Goal: Information Seeking & Learning: Learn about a topic

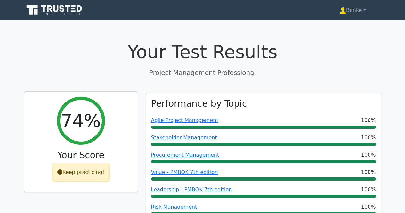
click at [77, 174] on div "Keep practicing!" at bounding box center [81, 172] width 58 height 19
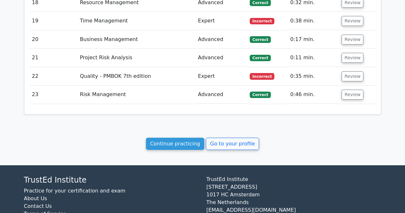
scroll to position [1211, 0]
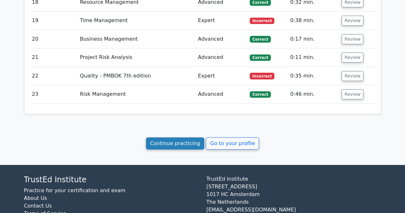
click at [183, 137] on link "Continue practicing" at bounding box center [175, 143] width 59 height 12
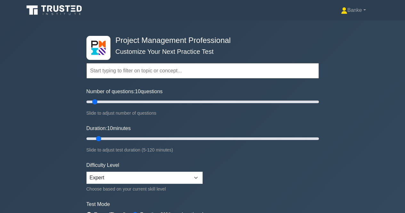
click at [321, 102] on div "Project Management Professional Customize Your Next Practice Test Topics Scope …" at bounding box center [202, 138] width 240 height 236
click at [319, 101] on div "Project Management Professional Customize Your Next Practice Test Topics Scope …" at bounding box center [202, 138] width 240 height 236
type input "200"
click at [317, 100] on input "Number of questions: 200 questions" at bounding box center [202, 102] width 232 height 8
type input "120"
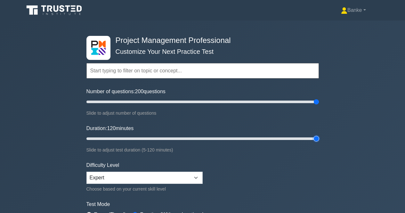
click at [316, 137] on input "Duration: 120 minutes" at bounding box center [202, 139] width 232 height 8
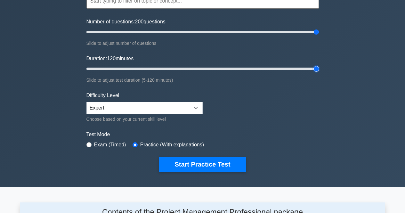
scroll to position [70, 0]
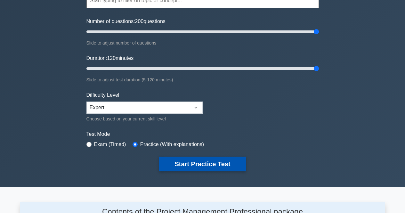
click at [186, 156] on button "Start Practice Test" at bounding box center [202, 163] width 86 height 15
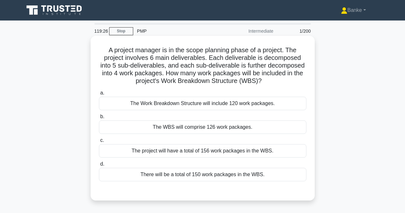
click at [240, 103] on div "The Work Breakdown Structure will include 120 work packages." at bounding box center [202, 103] width 207 height 13
click at [99, 95] on input "a. The Work Breakdown Structure will include 120 work packages." at bounding box center [99, 93] width 0 height 4
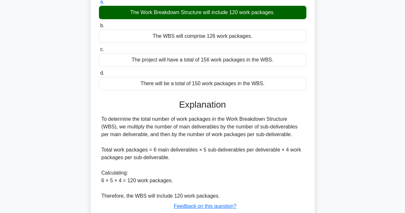
scroll to position [136, 0]
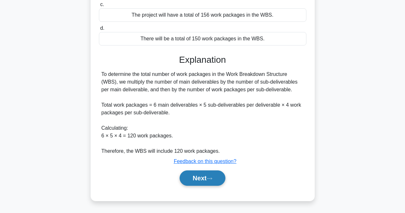
click at [202, 182] on button "Next" at bounding box center [202, 177] width 46 height 15
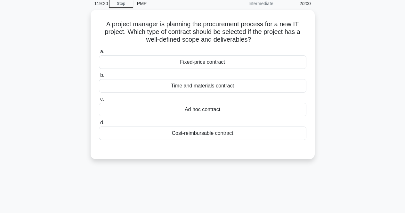
scroll to position [27, 0]
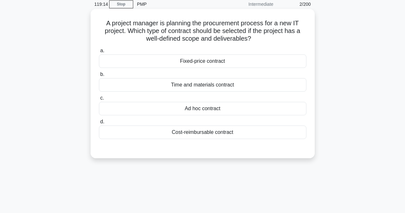
click at [217, 64] on div "Fixed-price contract" at bounding box center [202, 60] width 207 height 13
click at [99, 53] on input "a. Fixed-price contract" at bounding box center [99, 51] width 0 height 4
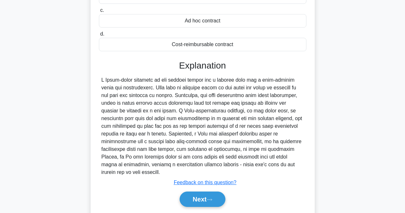
scroll to position [133, 0]
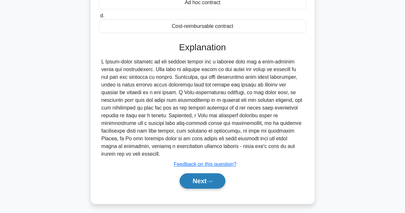
click at [199, 173] on button "Next" at bounding box center [202, 180] width 46 height 15
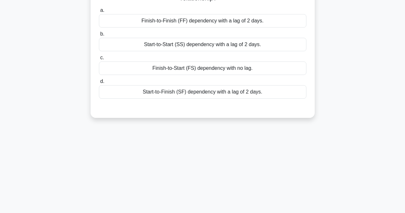
scroll to position [27, 0]
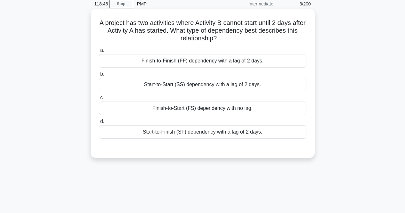
click at [226, 81] on div "Start-to-Start (SS) dependency with a lag of 2 days." at bounding box center [202, 84] width 207 height 13
click at [99, 76] on input "b. Start-to-Start (SS) dependency with a lag of 2 days." at bounding box center [99, 74] width 0 height 4
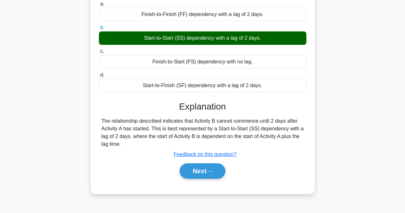
scroll to position [90, 0]
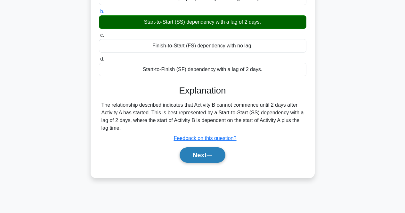
click at [199, 159] on button "Next" at bounding box center [202, 154] width 46 height 15
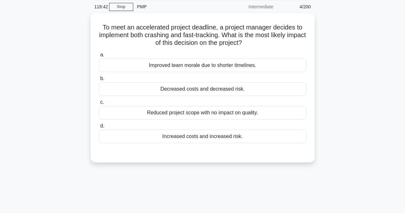
scroll to position [17, 0]
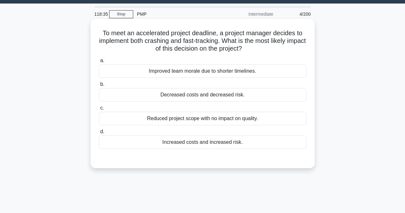
click at [207, 138] on div "Increased costs and increased risk." at bounding box center [202, 141] width 207 height 13
click at [99, 134] on input "d. Increased costs and increased risk." at bounding box center [99, 132] width 0 height 4
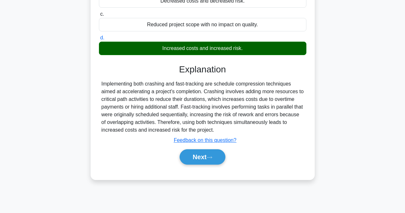
scroll to position [133, 0]
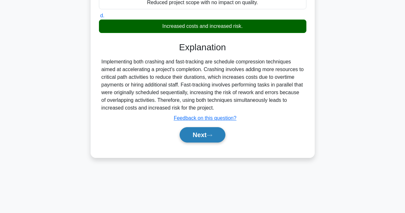
click at [203, 134] on button "Next" at bounding box center [202, 134] width 46 height 15
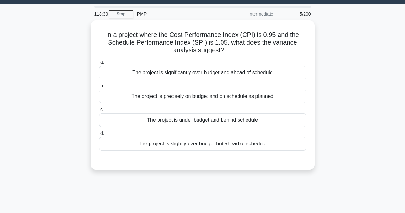
scroll to position [17, 0]
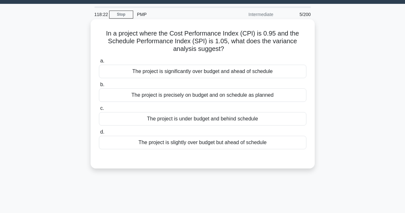
click at [205, 116] on div "The project is under budget and behind schedule" at bounding box center [202, 118] width 207 height 13
click at [99, 110] on input "c. The project is under budget and behind schedule" at bounding box center [99, 108] width 0 height 4
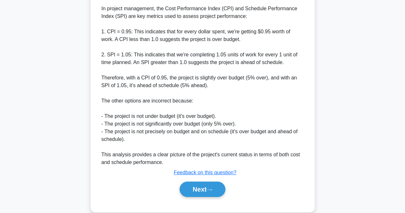
scroll to position [202, 0]
click at [195, 189] on button "Next" at bounding box center [202, 188] width 46 height 15
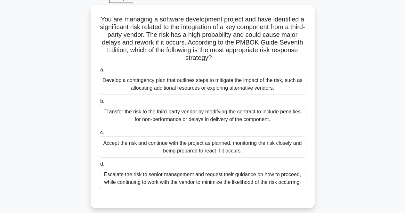
scroll to position [16, 0]
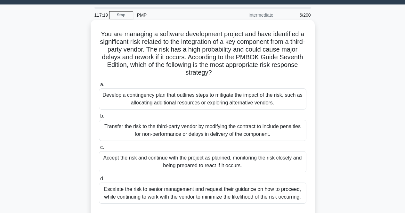
click at [228, 99] on div "Develop a contingency plan that outlines steps to mitigate the impact of the ri…" at bounding box center [202, 98] width 207 height 21
click at [99, 87] on input "a. Develop a contingency plan that outlines steps to mitigate the impact of the…" at bounding box center [99, 84] width 0 height 4
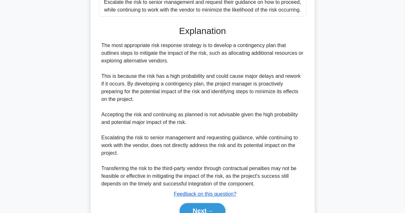
scroll to position [203, 0]
click at [196, 205] on button "Next" at bounding box center [202, 209] width 46 height 15
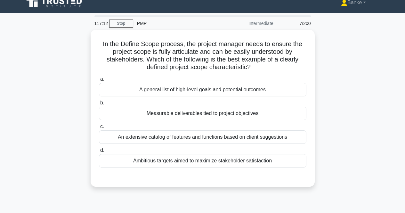
scroll to position [7, 0]
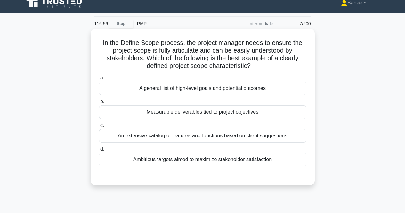
click at [195, 111] on div "Measurable deliverables tied to project objectives" at bounding box center [202, 111] width 207 height 13
click at [99, 104] on input "b. Measurable deliverables tied to project objectives" at bounding box center [99, 101] width 0 height 4
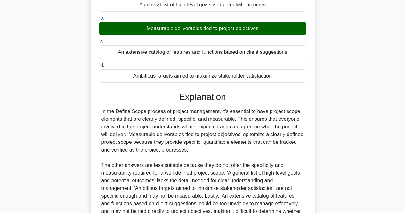
scroll to position [159, 0]
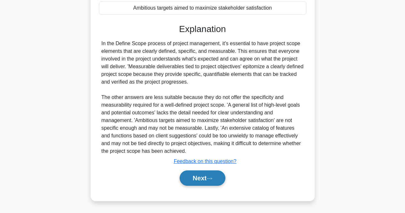
click at [193, 179] on button "Next" at bounding box center [202, 177] width 46 height 15
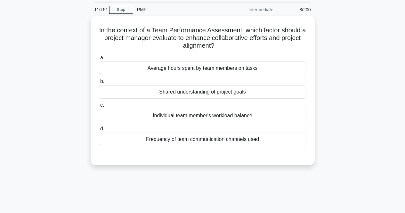
scroll to position [21, 0]
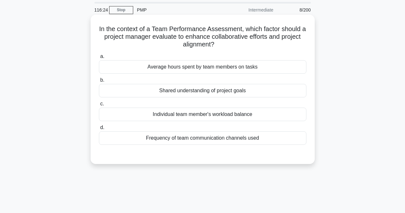
click at [208, 91] on div "Shared understanding of project goals" at bounding box center [202, 90] width 207 height 13
click at [99, 82] on input "b. Shared understanding of project goals" at bounding box center [99, 80] width 0 height 4
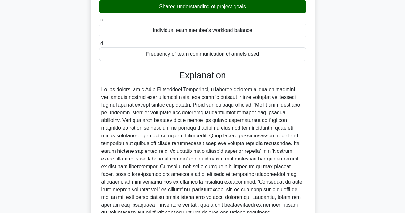
scroll to position [167, 0]
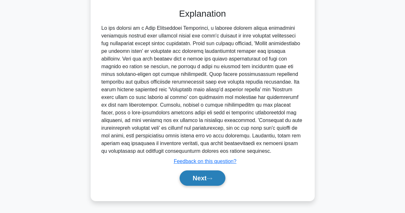
click at [197, 174] on button "Next" at bounding box center [202, 177] width 46 height 15
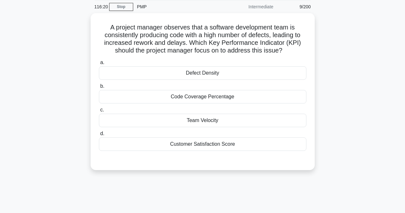
scroll to position [17, 0]
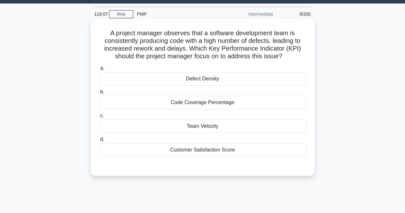
click at [234, 78] on div "Defect Density" at bounding box center [202, 78] width 207 height 13
click at [99, 70] on input "a. Defect Density" at bounding box center [99, 68] width 0 height 4
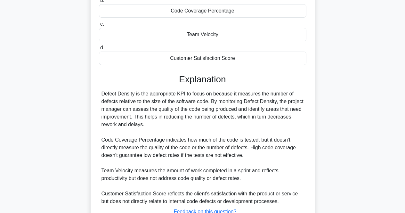
scroll to position [159, 0]
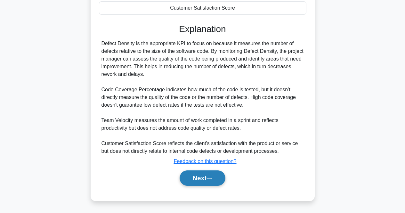
click at [203, 174] on button "Next" at bounding box center [202, 177] width 46 height 15
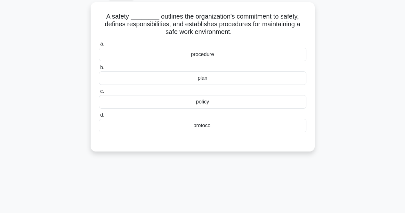
scroll to position [0, 0]
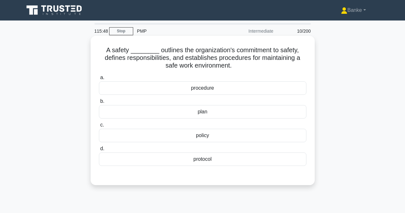
click at [210, 161] on div "protocol" at bounding box center [202, 158] width 207 height 13
click at [99, 151] on input "d. protocol" at bounding box center [99, 148] width 0 height 4
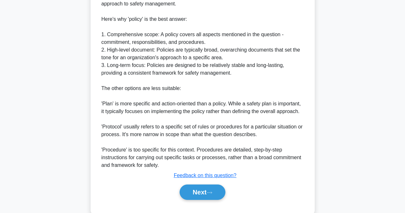
scroll to position [244, 0]
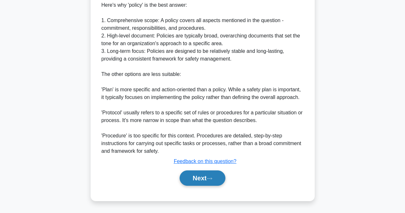
click at [196, 173] on button "Next" at bounding box center [202, 177] width 46 height 15
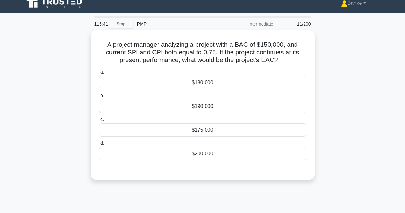
scroll to position [6, 0]
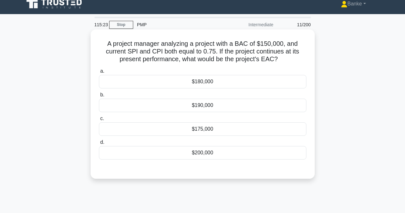
click at [222, 130] on div "$175,000" at bounding box center [202, 128] width 207 height 13
click at [99, 121] on input "c. $175,000" at bounding box center [99, 118] width 0 height 4
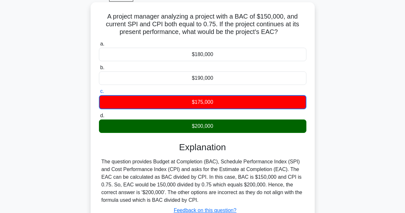
scroll to position [133, 0]
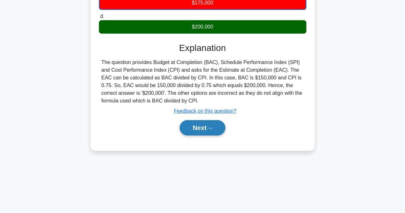
click at [212, 126] on button "Next" at bounding box center [202, 127] width 46 height 15
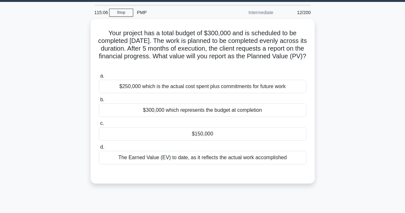
scroll to position [18, 0]
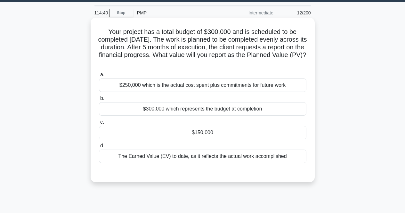
click at [206, 135] on div "$150,000" at bounding box center [202, 132] width 207 height 13
click at [99, 124] on input "c. $150,000" at bounding box center [99, 122] width 0 height 4
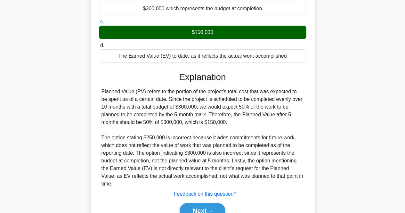
scroll to position [144, 0]
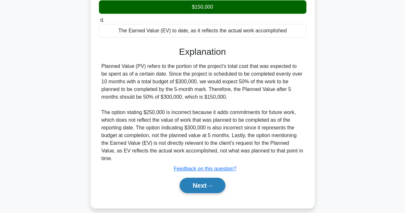
click at [194, 177] on button "Next" at bounding box center [202, 184] width 46 height 15
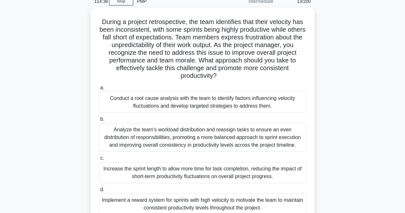
scroll to position [29, 0]
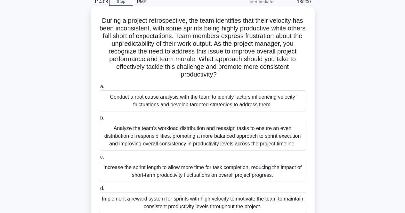
click at [234, 108] on div "Conduct a root cause analysis with the team to identify factors influencing vel…" at bounding box center [202, 100] width 207 height 21
click at [99, 89] on input "a. Conduct a root cause analysis with the team to identify factors influencing …" at bounding box center [99, 86] width 0 height 4
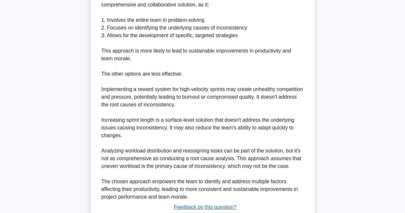
scroll to position [335, 0]
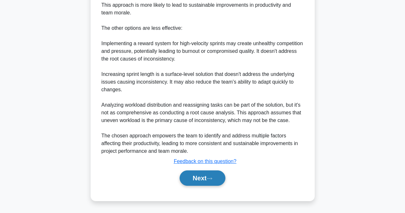
click at [197, 179] on button "Next" at bounding box center [202, 177] width 46 height 15
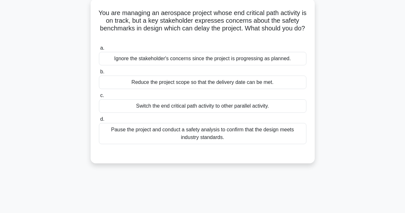
scroll to position [0, 0]
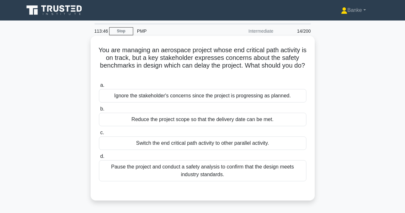
click at [211, 144] on div "Switch the end critical path activity to other parallel activity." at bounding box center [202, 142] width 207 height 13
click at [99, 135] on input "c. Switch the end critical path activity to other parallel activity." at bounding box center [99, 132] width 0 height 4
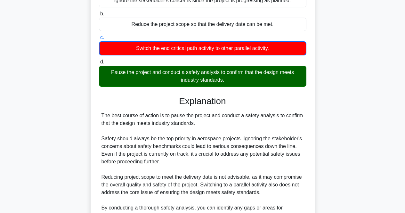
scroll to position [183, 0]
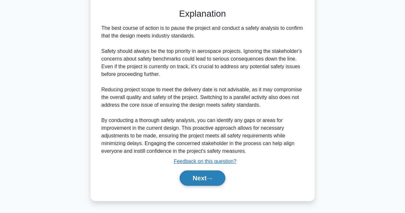
click at [198, 178] on button "Next" at bounding box center [202, 177] width 46 height 15
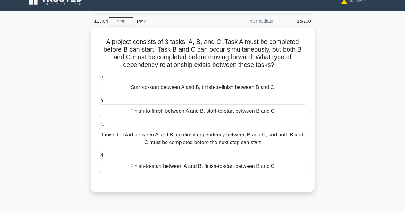
scroll to position [10, 0]
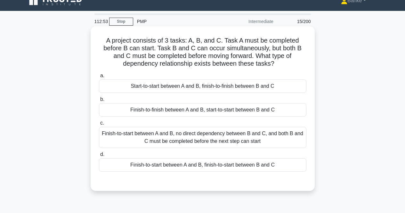
click at [218, 139] on div "Finish-to-start between A and B, no direct dependency between B and C, and both…" at bounding box center [202, 137] width 207 height 21
click at [99, 125] on input "c. Finish-to-start between A and B, no direct dependency between B and C, and b…" at bounding box center [99, 123] width 0 height 4
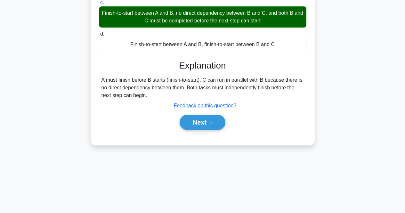
scroll to position [133, 0]
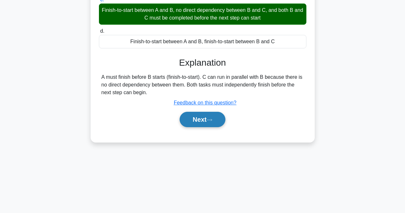
click at [210, 125] on button "Next" at bounding box center [202, 119] width 46 height 15
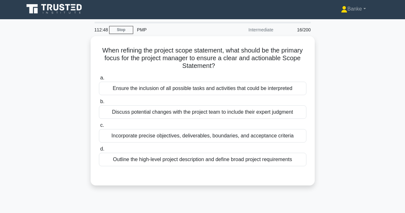
scroll to position [1, 0]
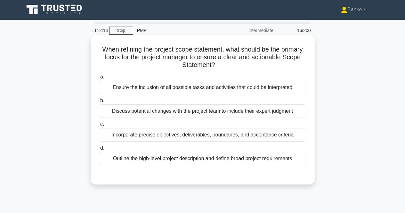
click at [207, 131] on div "Incorporate precise objectives, deliverables, boundaries, and acceptance criter…" at bounding box center [202, 134] width 207 height 13
click at [99, 126] on input "c. Incorporate precise objectives, deliverables, boundaries, and acceptance cri…" at bounding box center [99, 124] width 0 height 4
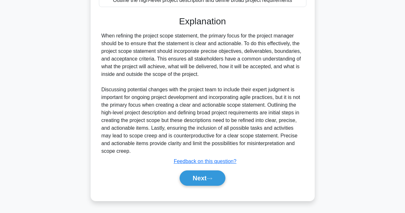
scroll to position [158, 0]
click at [208, 178] on button "Next" at bounding box center [202, 177] width 46 height 15
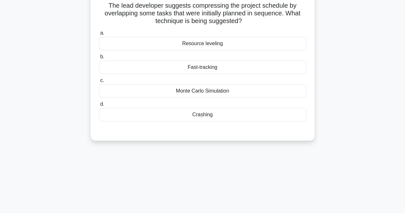
scroll to position [0, 0]
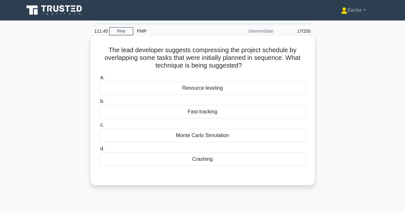
click at [204, 157] on div "Crashing" at bounding box center [202, 158] width 207 height 13
click at [99, 151] on input "d. Crashing" at bounding box center [99, 148] width 0 height 4
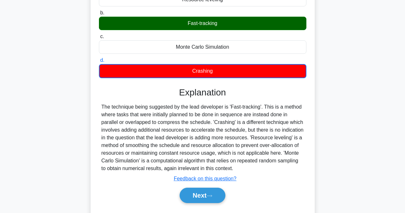
scroll to position [106, 0]
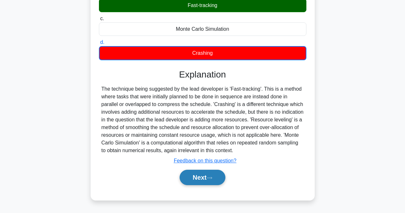
click at [201, 177] on button "Next" at bounding box center [202, 176] width 46 height 15
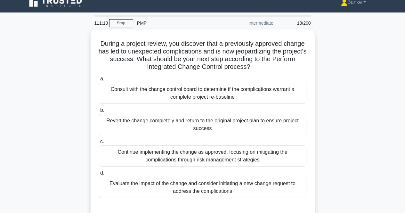
scroll to position [6, 0]
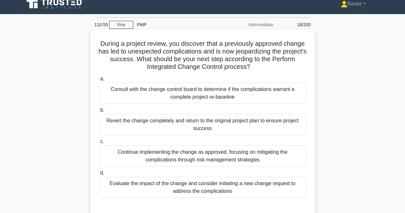
click at [193, 186] on div "Evaluate the impact of the change and consider initiating a new change request …" at bounding box center [202, 187] width 207 height 21
click at [99, 175] on input "d. Evaluate the impact of the change and consider initiating a new change reque…" at bounding box center [99, 173] width 0 height 4
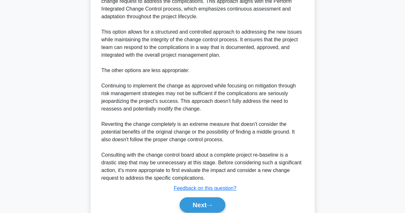
scroll to position [274, 0]
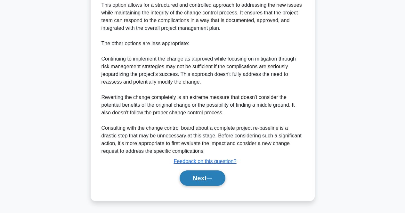
click at [191, 174] on button "Next" at bounding box center [202, 177] width 46 height 15
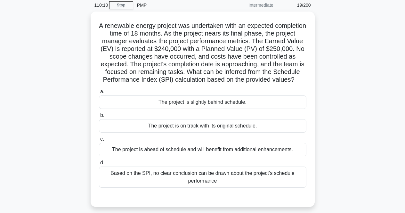
scroll to position [26, 0]
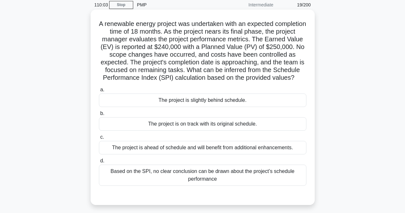
click at [195, 107] on div "The project is slightly behind schedule." at bounding box center [202, 99] width 207 height 13
click at [99, 92] on input "a. The project is slightly behind schedule." at bounding box center [99, 90] width 0 height 4
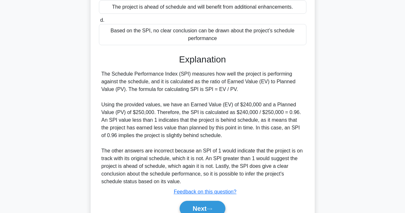
scroll to position [205, 0]
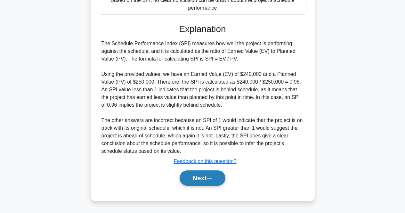
click at [205, 179] on button "Next" at bounding box center [202, 177] width 46 height 15
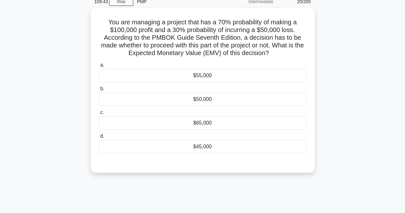
scroll to position [29, 0]
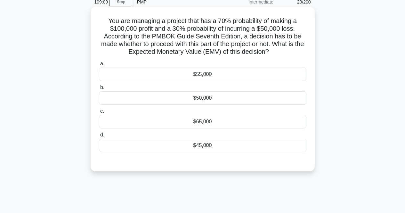
click at [228, 116] on div "$65,000" at bounding box center [202, 121] width 207 height 13
click at [99, 113] on input "c. $65,000" at bounding box center [99, 111] width 0 height 4
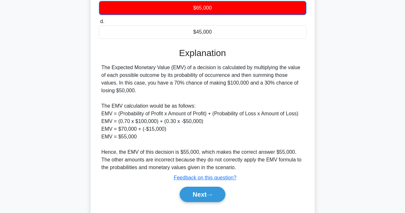
scroll to position [160, 0]
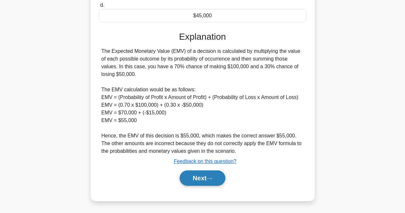
click at [198, 177] on button "Next" at bounding box center [202, 177] width 46 height 15
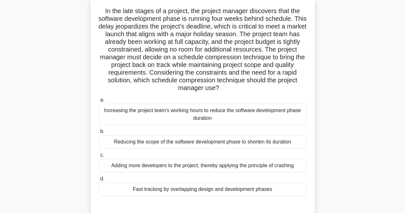
scroll to position [41, 0]
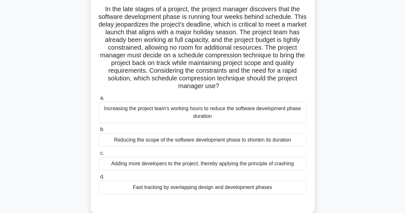
click at [186, 191] on div "Fast tracking by overlapping design and development phases" at bounding box center [202, 186] width 207 height 13
click at [99, 179] on input "d. Fast tracking by overlapping design and development phases" at bounding box center [99, 177] width 0 height 4
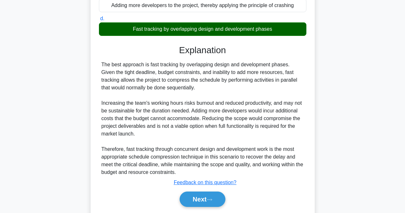
scroll to position [210, 0]
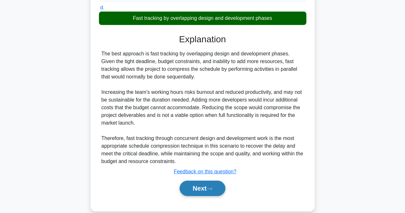
click at [202, 190] on button "Next" at bounding box center [202, 187] width 46 height 15
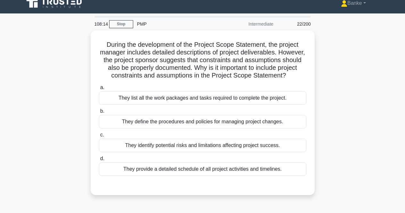
scroll to position [0, 0]
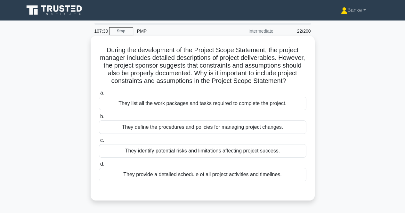
click at [227, 157] on div "They identify potential risks and limitations affecting project success." at bounding box center [202, 150] width 207 height 13
click at [99, 142] on input "c. They identify potential risks and limitations affecting project success." at bounding box center [99, 140] width 0 height 4
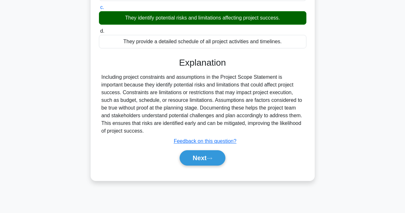
scroll to position [132, 0]
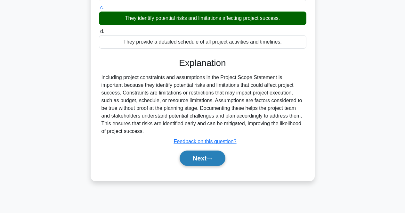
click at [201, 166] on button "Next" at bounding box center [202, 157] width 46 height 15
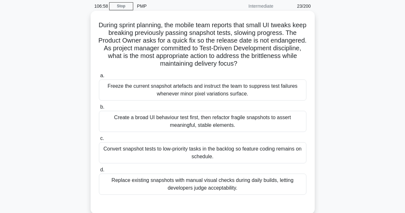
scroll to position [25, 0]
click at [219, 122] on div "Create a broad UI behaviour test first, then refactor fragile snapshots to asse…" at bounding box center [202, 121] width 207 height 21
click at [99, 109] on input "b. Create a broad UI behaviour test first, then refactor fragile snapshots to a…" at bounding box center [99, 107] width 0 height 4
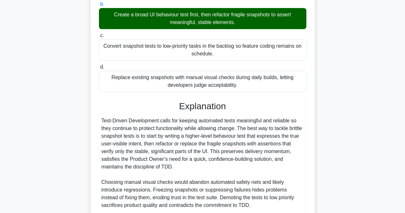
scroll to position [182, 0]
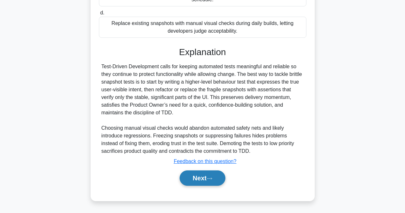
click at [208, 183] on button "Next" at bounding box center [202, 177] width 46 height 15
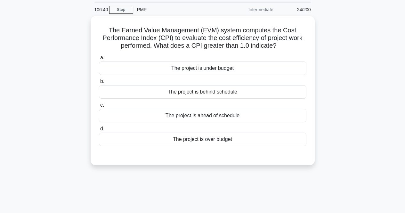
scroll to position [4, 0]
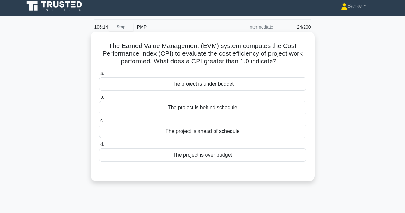
click at [216, 158] on div "The project is over budget" at bounding box center [202, 154] width 207 height 13
click at [99, 146] on input "d. The project is over budget" at bounding box center [99, 144] width 0 height 4
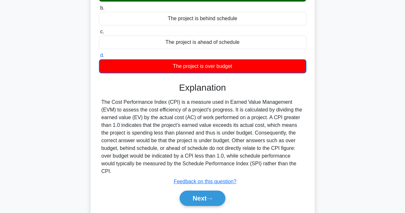
scroll to position [95, 0]
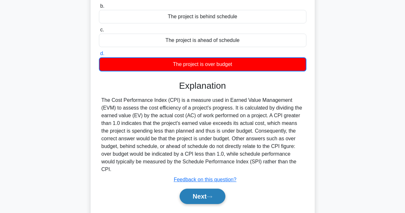
click at [205, 188] on button "Next" at bounding box center [202, 195] width 46 height 15
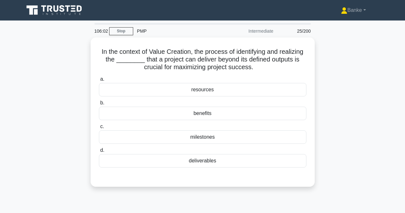
scroll to position [0, 0]
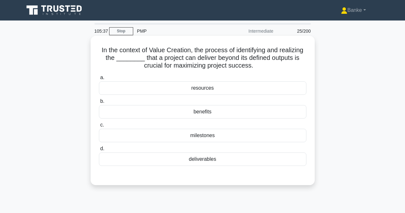
click at [260, 115] on div "benefits" at bounding box center [202, 111] width 207 height 13
click at [99, 103] on input "b. benefits" at bounding box center [99, 101] width 0 height 4
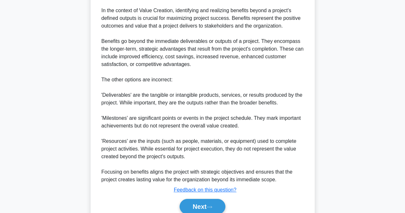
scroll to position [228, 0]
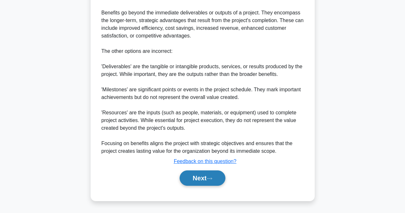
click at [208, 176] on button "Next" at bounding box center [202, 177] width 46 height 15
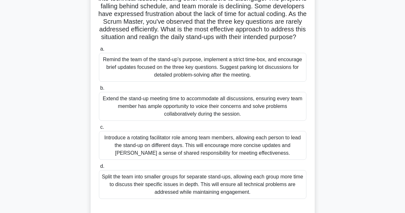
scroll to position [76, 0]
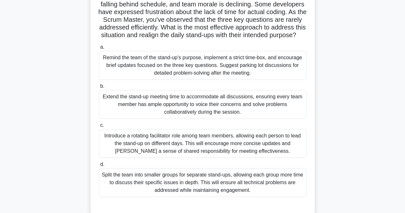
click at [208, 69] on div "Remind the team of the stand-up's purpose, implement a strict time-box, and enc…" at bounding box center [202, 65] width 207 height 29
click at [99, 49] on input "a. Remind the team of the stand-up's purpose, implement a strict time-box, and …" at bounding box center [99, 47] width 0 height 4
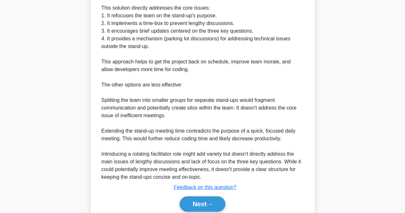
scroll to position [374, 0]
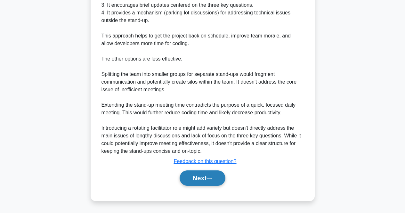
click at [197, 174] on button "Next" at bounding box center [202, 177] width 46 height 15
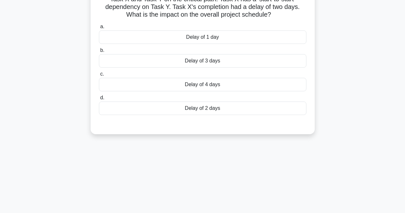
scroll to position [0, 0]
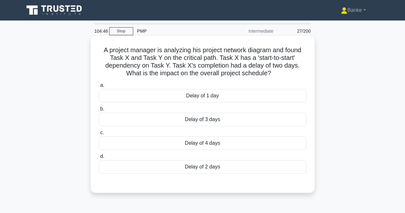
click at [209, 169] on div "Delay of 2 days" at bounding box center [202, 166] width 207 height 13
click at [99, 158] on input "d. Delay of 2 days" at bounding box center [99, 156] width 0 height 4
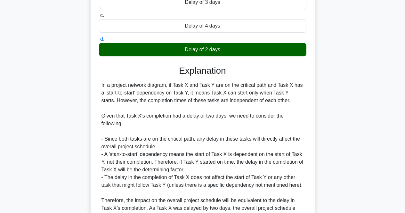
scroll to position [197, 0]
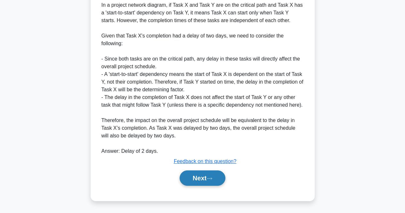
click at [204, 175] on button "Next" at bounding box center [202, 177] width 46 height 15
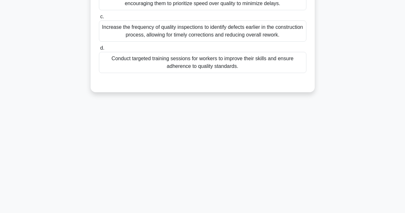
scroll to position [0, 0]
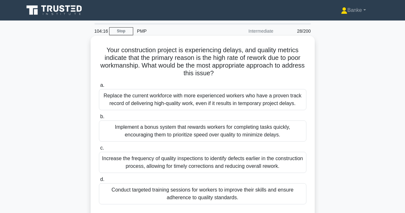
click at [186, 196] on div "Conduct targeted training sessions for workers to improve their skills and ensu…" at bounding box center [202, 193] width 207 height 21
click at [99, 181] on input "d. Conduct targeted training sessions for workers to improve their skills and e…" at bounding box center [99, 179] width 0 height 4
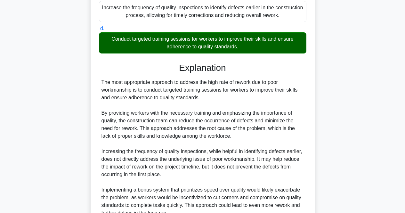
scroll to position [227, 0]
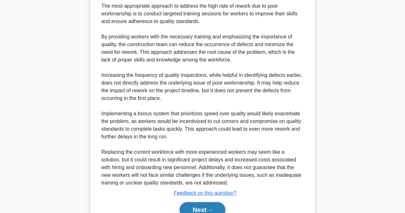
click at [194, 206] on button "Next" at bounding box center [202, 209] width 46 height 15
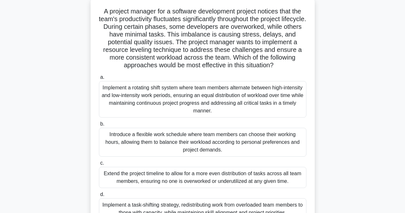
scroll to position [47, 0]
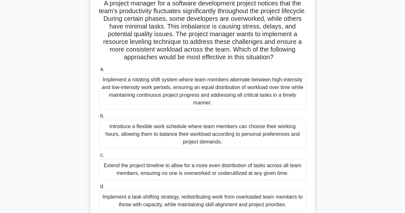
click at [194, 203] on div "Implement a task-shifting strategy, redistributing work from overloaded team me…" at bounding box center [202, 200] width 207 height 21
click at [99, 188] on input "d. Implement a task-shifting strategy, redistributing work from overloaded team…" at bounding box center [99, 186] width 0 height 4
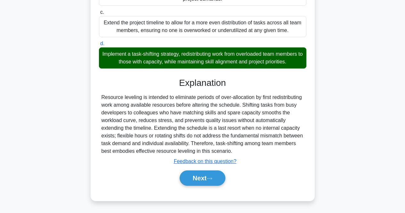
scroll to position [197, 0]
click at [202, 176] on button "Next" at bounding box center [202, 177] width 46 height 15
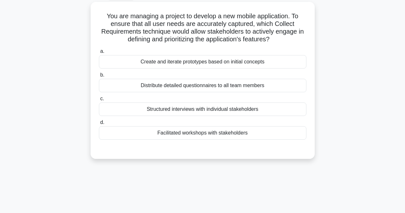
scroll to position [0, 0]
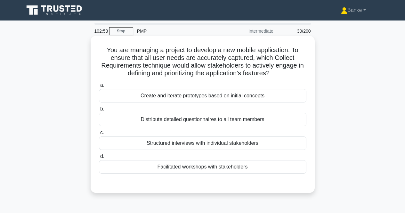
click at [216, 165] on div "Facilitated workshops with stakeholders" at bounding box center [202, 166] width 207 height 13
click at [99, 158] on input "d. Facilitated workshops with stakeholders" at bounding box center [99, 156] width 0 height 4
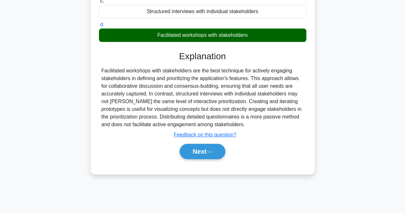
scroll to position [133, 0]
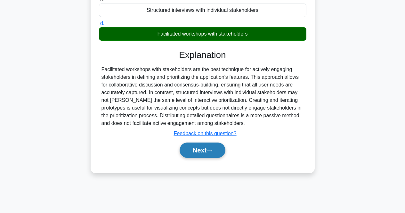
click at [208, 150] on button "Next" at bounding box center [202, 149] width 46 height 15
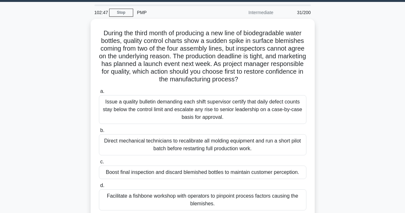
scroll to position [19, 0]
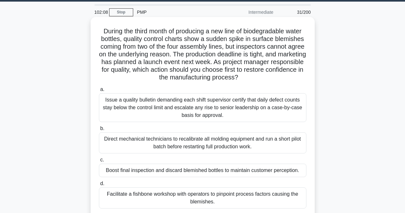
click at [186, 199] on div "Facilitate a fishbone workshop with operators to pinpoint process factors causi…" at bounding box center [202, 197] width 207 height 21
click at [99, 185] on input "d. Facilitate a fishbone workshop with operators to pinpoint process factors ca…" at bounding box center [99, 183] width 0 height 4
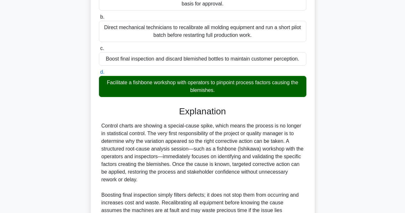
scroll to position [220, 0]
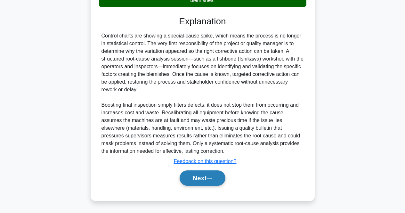
click at [200, 174] on button "Next" at bounding box center [202, 177] width 46 height 15
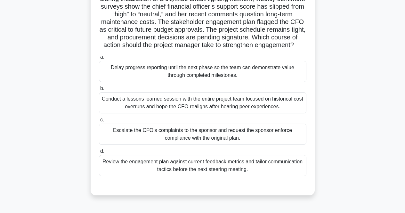
scroll to position [54, 0]
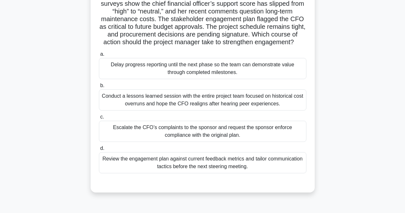
click at [186, 173] on div "Review the engagement plan against current feedback metrics and tailor communic…" at bounding box center [202, 162] width 207 height 21
click at [99, 150] on input "d. Review the engagement plan against current feedback metrics and tailor commu…" at bounding box center [99, 148] width 0 height 4
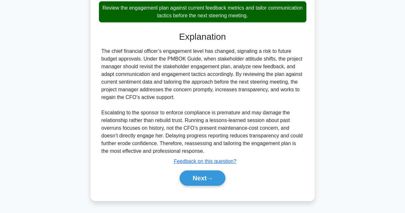
scroll to position [211, 0]
click at [203, 177] on button "Next" at bounding box center [202, 177] width 46 height 15
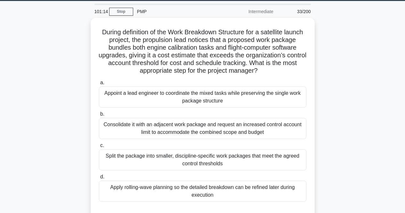
scroll to position [19, 0]
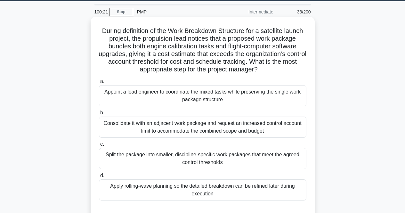
click at [202, 151] on div "Split the package into smaller, discipline-specific work packages that meet the…" at bounding box center [202, 158] width 207 height 21
click at [99, 146] on input "c. Split the package into smaller, discipline-specific work packages that meet …" at bounding box center [99, 144] width 0 height 4
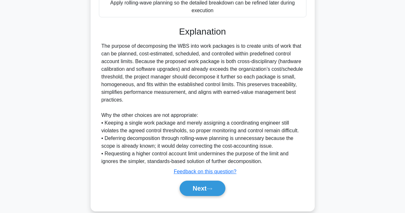
scroll to position [202, 0]
click at [192, 187] on button "Next" at bounding box center [202, 187] width 46 height 15
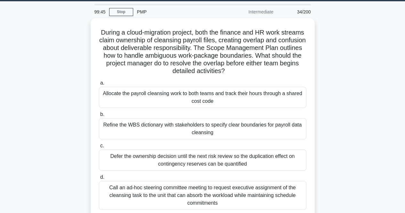
scroll to position [20, 0]
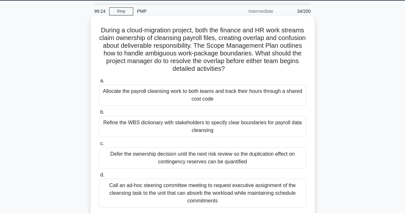
click at [228, 125] on div "Refine the WBS dictionary with stakeholders to specify clear boundaries for pay…" at bounding box center [202, 126] width 207 height 21
click at [99, 114] on input "b. Refine the WBS dictionary with stakeholders to specify clear boundaries for …" at bounding box center [99, 112] width 0 height 4
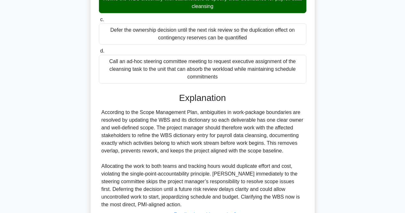
scroll to position [197, 0]
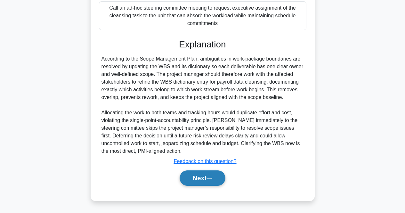
click at [201, 175] on button "Next" at bounding box center [202, 177] width 46 height 15
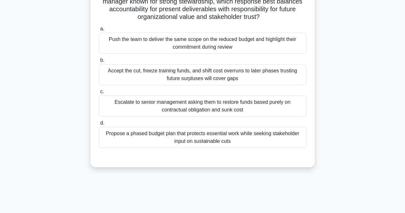
scroll to position [74, 0]
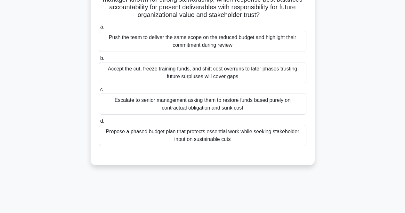
click at [230, 136] on div "Propose a phased budget plan that protects essential work while seeking stakeho…" at bounding box center [202, 135] width 207 height 21
click at [99, 123] on input "d. Propose a phased budget plan that protects essential work while seeking stak…" at bounding box center [99, 121] width 0 height 4
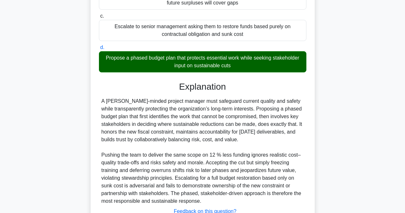
scroll to position [197, 0]
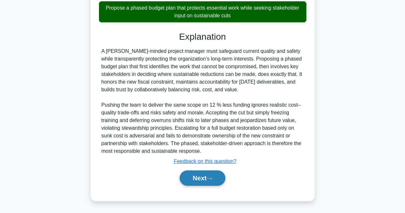
click at [207, 174] on button "Next" at bounding box center [202, 177] width 46 height 15
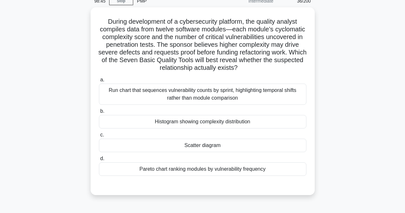
scroll to position [16, 0]
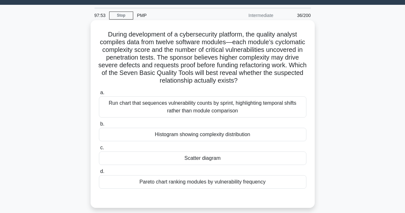
click at [206, 161] on div "Scatter diagram" at bounding box center [202, 157] width 207 height 13
click at [99, 150] on input "c. Scatter diagram" at bounding box center [99, 147] width 0 height 4
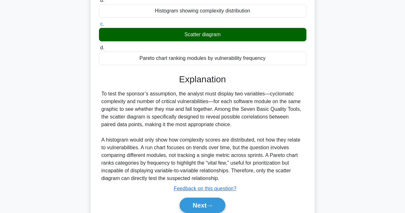
scroll to position [167, 0]
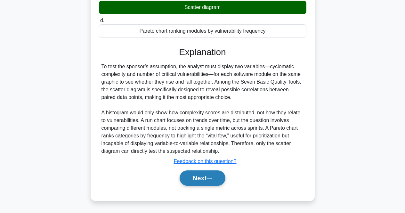
click at [200, 180] on button "Next" at bounding box center [202, 177] width 46 height 15
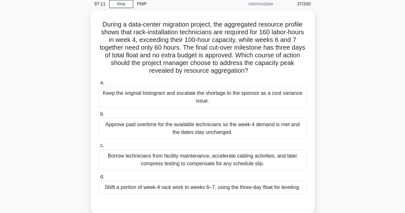
scroll to position [27, 0]
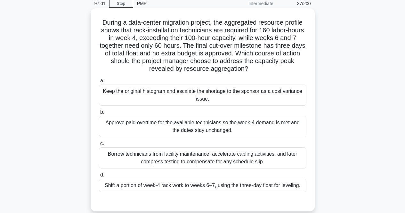
click at [186, 184] on div "Shift a portion of week-4 rack work to weeks 6–7, using the three-day float for…" at bounding box center [202, 184] width 207 height 13
click at [99, 177] on input "d. Shift a portion of week-4 rack work to weeks 6–7, using the three-day float …" at bounding box center [99, 175] width 0 height 4
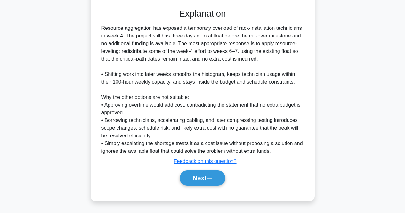
scroll to position [228, 0]
click at [193, 180] on button "Next" at bounding box center [202, 177] width 46 height 15
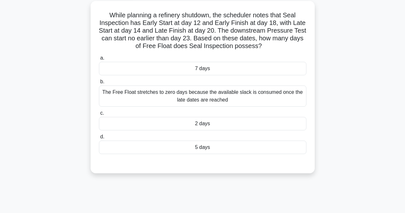
scroll to position [35, 0]
click at [260, 94] on div "The Free Float stretches to zero days because the available slack is consumed o…" at bounding box center [202, 95] width 207 height 21
click at [99, 83] on input "b. The Free Float stretches to zero days because the available slack is consume…" at bounding box center [99, 81] width 0 height 4
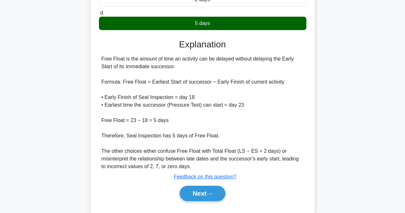
scroll to position [175, 0]
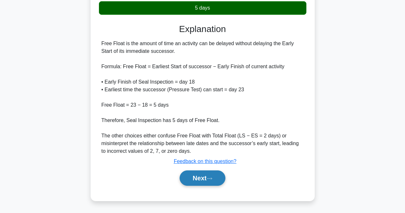
click at [194, 175] on button "Next" at bounding box center [202, 177] width 46 height 15
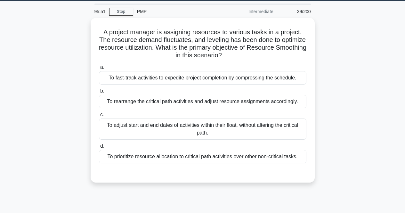
scroll to position [16, 0]
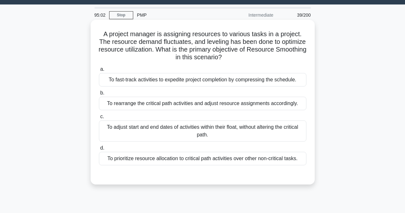
click at [175, 162] on div "To prioritize resource allocation to critical path activities over other non-cr…" at bounding box center [202, 158] width 207 height 13
click at [99, 150] on input "d. To prioritize resource allocation to critical path activities over other non…" at bounding box center [99, 148] width 0 height 4
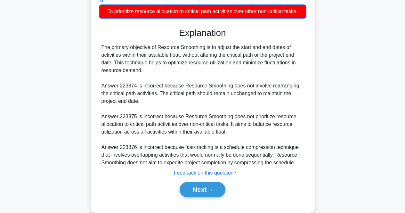
scroll to position [175, 0]
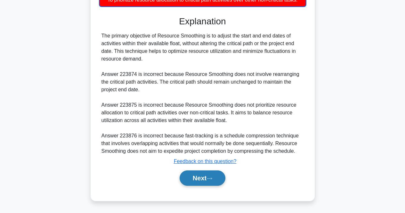
click at [198, 176] on button "Next" at bounding box center [202, 177] width 46 height 15
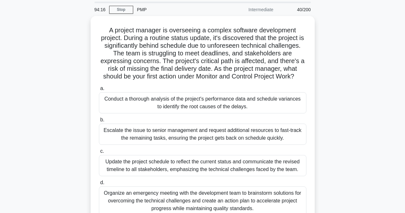
scroll to position [22, 0]
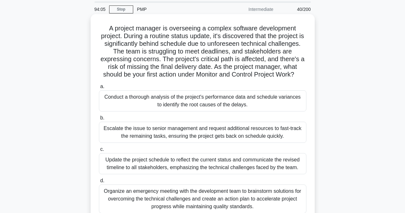
click at [214, 97] on div "Conduct a thorough analysis of the project's performance data and schedule vari…" at bounding box center [202, 100] width 207 height 21
click at [99, 89] on input "a. Conduct a thorough analysis of the project's performance data and schedule v…" at bounding box center [99, 86] width 0 height 4
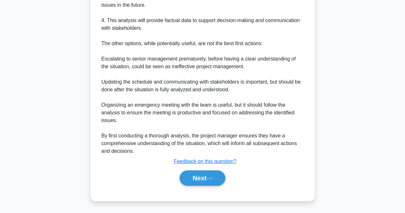
scroll to position [358, 0]
click at [203, 177] on button "Next" at bounding box center [202, 177] width 46 height 15
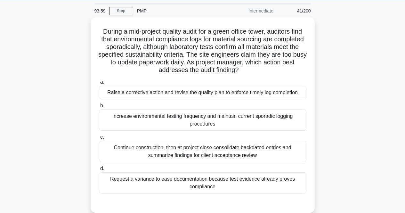
scroll to position [20, 0]
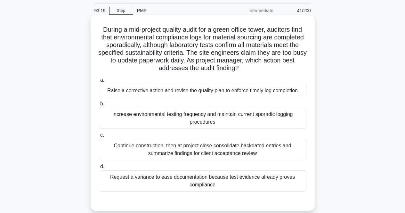
click at [198, 92] on div "Raise a corrective action and revise the quality plan to enforce timely log com…" at bounding box center [202, 90] width 207 height 13
click at [99, 82] on input "a. Raise a corrective action and revise the quality plan to enforce timely log …" at bounding box center [99, 80] width 0 height 4
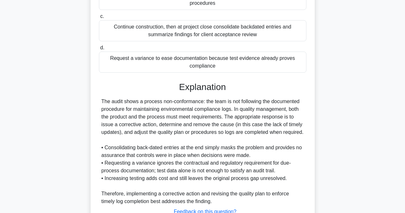
scroll to position [190, 0]
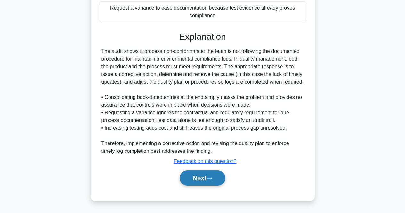
click at [205, 182] on button "Next" at bounding box center [202, 177] width 46 height 15
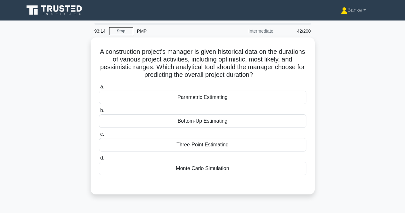
scroll to position [19, 0]
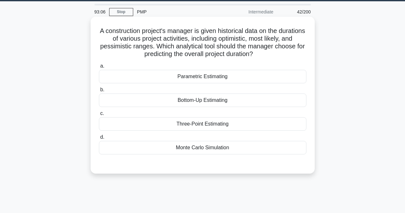
click at [209, 127] on div "Three-Point Estimating" at bounding box center [202, 123] width 207 height 13
click at [99, 115] on input "c. Three-Point Estimating" at bounding box center [99, 113] width 0 height 4
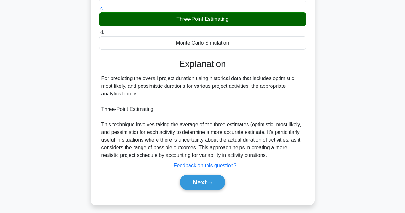
scroll to position [133, 0]
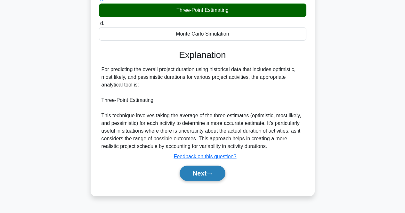
click at [202, 170] on button "Next" at bounding box center [202, 172] width 46 height 15
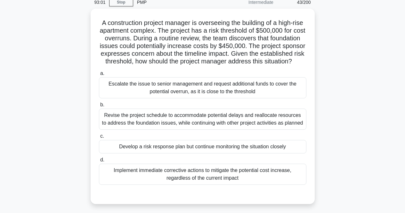
scroll to position [23, 0]
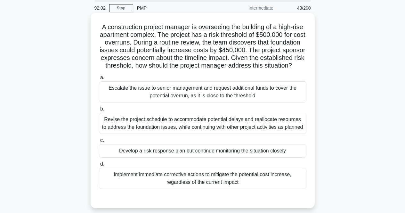
click at [223, 132] on div "Revise the project schedule to accommodate potential delays and reallocate reso…" at bounding box center [202, 123] width 207 height 21
click at [99, 111] on input "b. Revise the project schedule to accommodate potential delays and reallocate r…" at bounding box center [99, 109] width 0 height 4
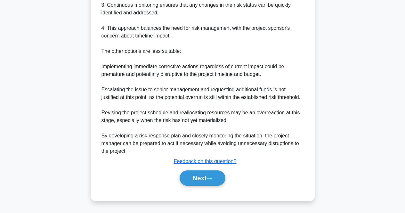
scroll to position [331, 0]
click at [204, 185] on button "Next" at bounding box center [202, 177] width 46 height 15
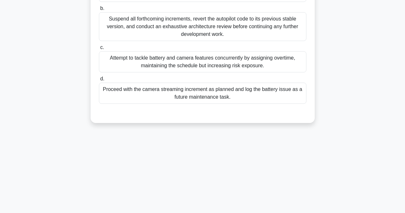
click at [204, 185] on div "91:42 Stop PMP Intermediate 44/200 After delivering the third increment of a de…" at bounding box center [202, 50] width 365 height 320
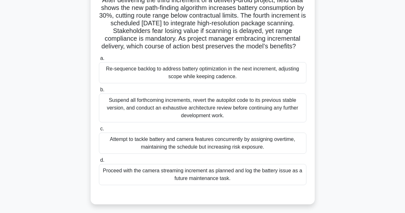
scroll to position [52, 0]
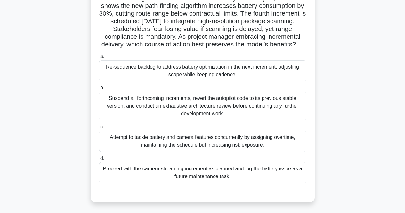
click at [237, 81] on div "Re-sequence backlog to address battery optimization in the next increment, adju…" at bounding box center [202, 70] width 207 height 21
click at [99, 59] on input "a. Re-sequence backlog to address battery optimization in the next increment, a…" at bounding box center [99, 56] width 0 height 4
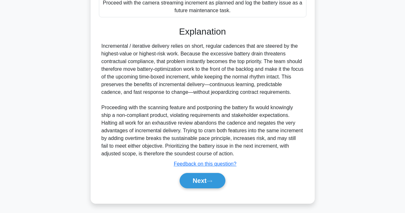
scroll to position [236, 0]
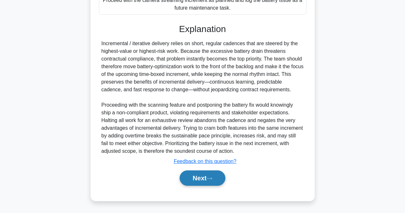
click at [200, 180] on button "Next" at bounding box center [202, 177] width 46 height 15
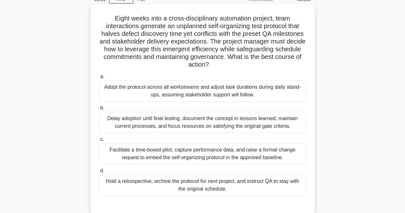
scroll to position [49, 0]
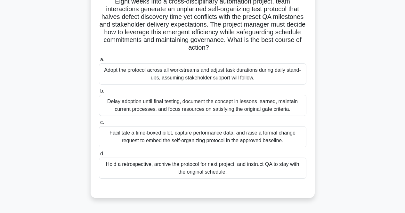
click at [232, 135] on div "Facilitate a time-boxed pilot, capture performance data, and raise a formal cha…" at bounding box center [202, 136] width 207 height 21
click at [99, 124] on input "c. Facilitate a time-boxed pilot, capture performance data, and raise a formal …" at bounding box center [99, 122] width 0 height 4
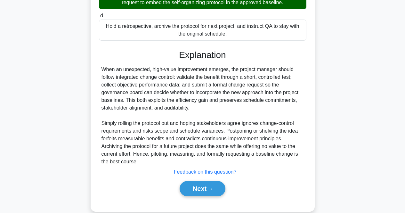
scroll to position [187, 0]
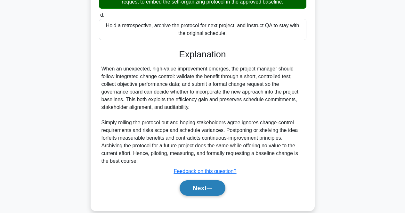
click at [187, 192] on button "Next" at bounding box center [202, 187] width 46 height 15
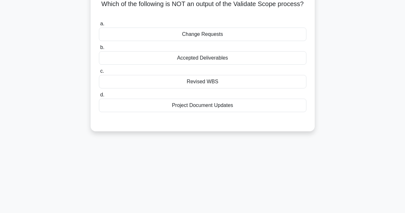
scroll to position [0, 0]
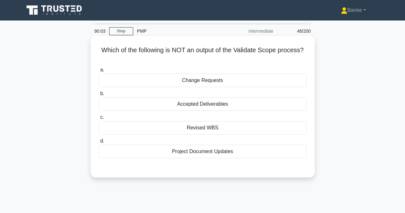
click at [247, 128] on div "Revised WBS" at bounding box center [202, 127] width 207 height 13
click at [99, 119] on input "c. Revised WBS" at bounding box center [99, 117] width 0 height 4
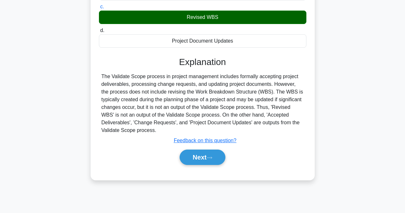
scroll to position [111, 0]
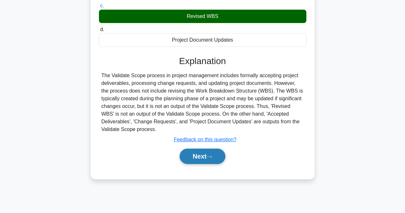
click at [208, 154] on button "Next" at bounding box center [202, 155] width 46 height 15
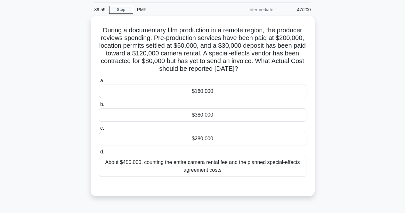
scroll to position [21, 0]
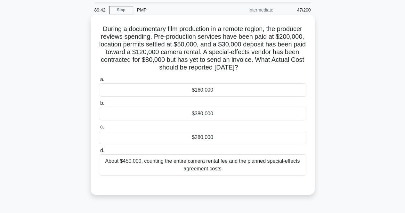
click at [222, 133] on div "$280,000" at bounding box center [202, 136] width 207 height 13
click at [99, 129] on input "c. $280,000" at bounding box center [99, 127] width 0 height 4
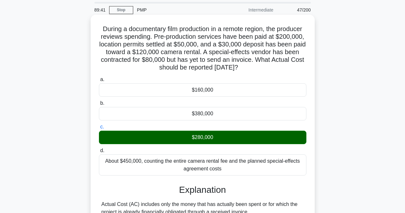
scroll to position [151, 0]
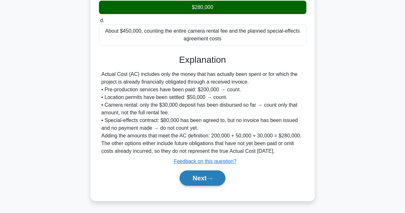
click at [198, 179] on button "Next" at bounding box center [202, 177] width 46 height 15
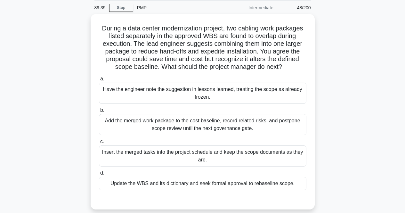
scroll to position [23, 0]
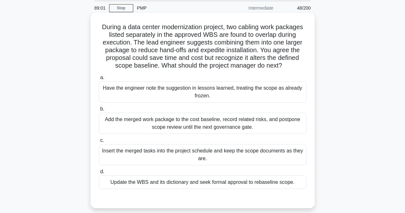
click at [208, 183] on div "Update the WBS and its dictionary and seek formal approval to rebaseline scope." at bounding box center [202, 181] width 207 height 13
click at [99, 174] on input "d. Update the WBS and its dictionary and seek formal approval to rebaseline sco…" at bounding box center [99, 171] width 0 height 4
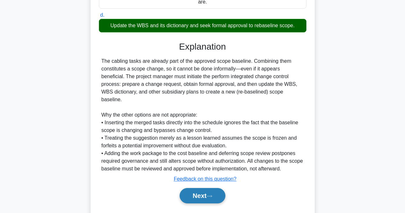
click at [201, 189] on button "Next" at bounding box center [202, 195] width 46 height 15
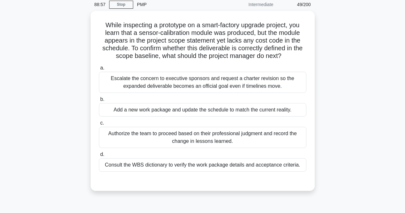
scroll to position [0, 0]
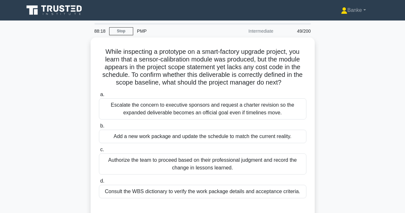
click at [201, 189] on div "Consult the WBS dictionary to verify the work package details and acceptance cr…" at bounding box center [202, 191] width 207 height 13
click at [99, 183] on input "d. Consult the WBS dictionary to verify the work package details and acceptance…" at bounding box center [99, 181] width 0 height 4
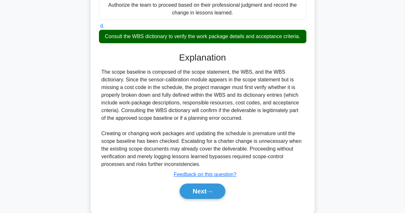
scroll to position [159, 0]
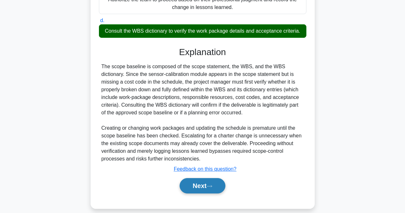
click at [201, 183] on button "Next" at bounding box center [202, 185] width 46 height 15
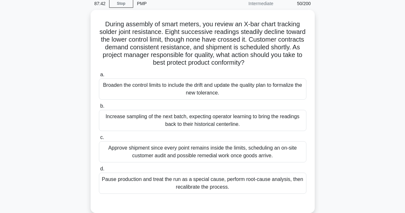
scroll to position [31, 0]
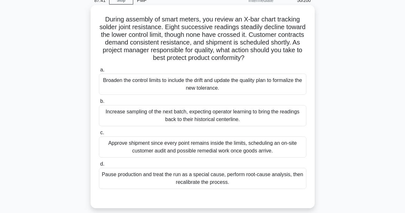
click at [207, 178] on div "Pause production and treat the run as a special cause, perform root-cause analy…" at bounding box center [202, 178] width 207 height 21
click at [99, 166] on input "d. Pause production and treat the run as a special cause, perform root-cause an…" at bounding box center [99, 164] width 0 height 4
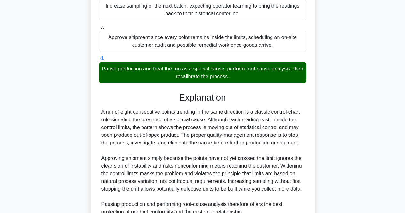
scroll to position [205, 0]
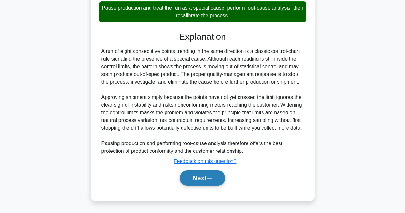
click at [219, 182] on button "Next" at bounding box center [202, 177] width 46 height 15
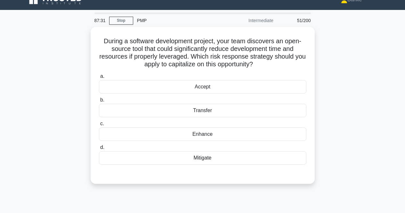
scroll to position [10, 0]
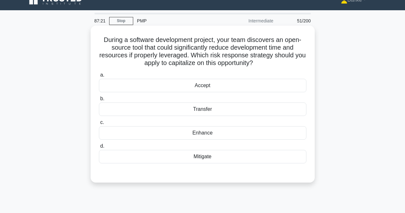
click at [239, 85] on div "Accept" at bounding box center [202, 85] width 207 height 13
click at [99, 77] on input "a. Accept" at bounding box center [99, 75] width 0 height 4
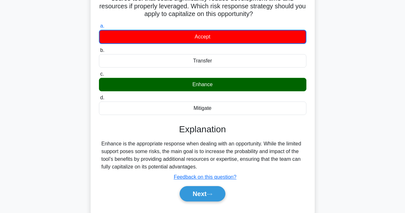
scroll to position [87, 0]
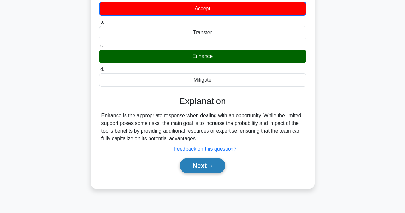
click at [206, 164] on button "Next" at bounding box center [202, 165] width 46 height 15
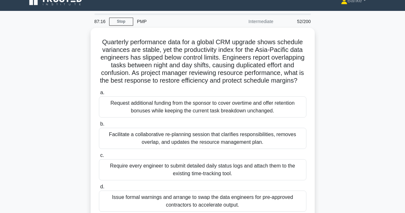
scroll to position [13, 0]
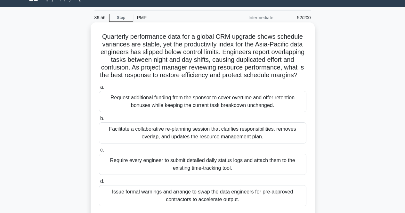
click at [209, 142] on div "Facilitate a collaborative re-planning session that clarifies responsibilities,…" at bounding box center [202, 132] width 207 height 21
click at [99, 121] on input "b. Facilitate a collaborative re-planning session that clarifies responsibiliti…" at bounding box center [99, 118] width 0 height 4
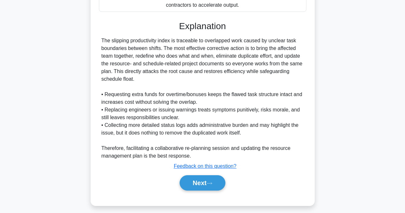
scroll to position [214, 0]
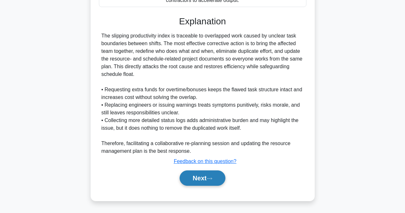
click at [208, 180] on button "Next" at bounding box center [202, 177] width 46 height 15
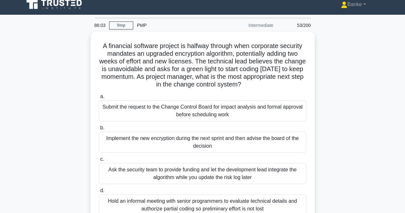
scroll to position [5, 0]
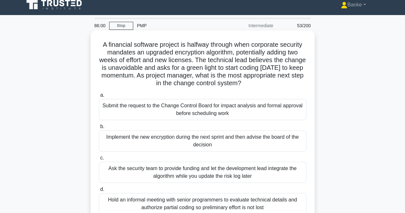
click at [231, 105] on div "Submit the request to the Change Control Board for impact analysis and formal a…" at bounding box center [202, 109] width 207 height 21
click at [99, 97] on input "a. Submit the request to the Change Control Board for impact analysis and forma…" at bounding box center [99, 95] width 0 height 4
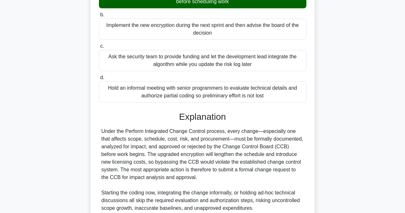
scroll to position [174, 0]
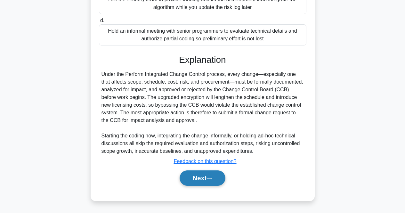
click at [210, 179] on icon at bounding box center [209, 179] width 6 height 4
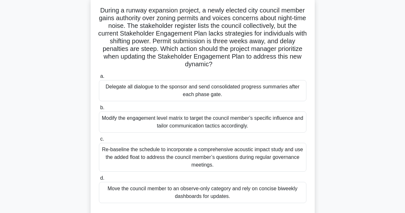
scroll to position [41, 0]
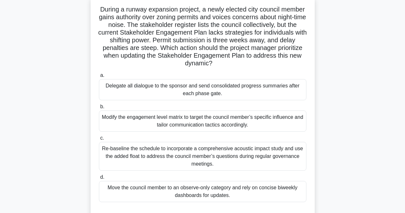
click at [216, 119] on div "Modify the engagement level matrix to target the council member’s specific infl…" at bounding box center [202, 120] width 207 height 21
click at [99, 109] on input "b. Modify the engagement level matrix to target the council member’s specific i…" at bounding box center [99, 107] width 0 height 4
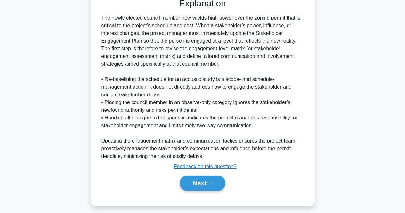
scroll to position [259, 0]
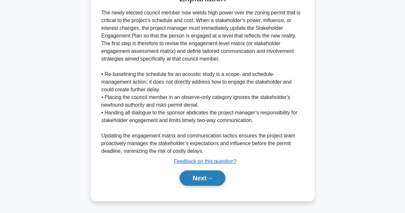
click at [196, 175] on button "Next" at bounding box center [202, 177] width 46 height 15
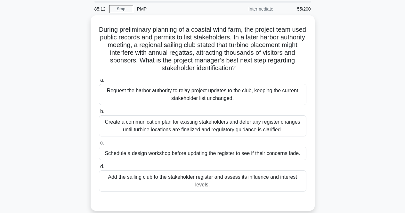
scroll to position [22, 0]
click at [196, 175] on div "Add the sailing club to the stakeholder register and assess its influence and i…" at bounding box center [202, 180] width 207 height 21
click at [99, 169] on input "d. Add the sailing club to the stakeholder register and assess its influence an…" at bounding box center [99, 167] width 0 height 4
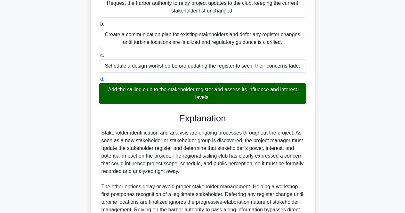
scroll to position [182, 0]
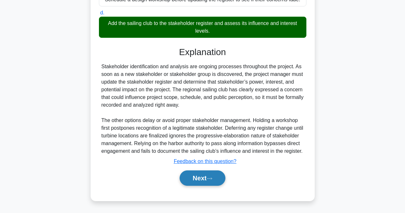
click at [192, 175] on button "Next" at bounding box center [202, 177] width 46 height 15
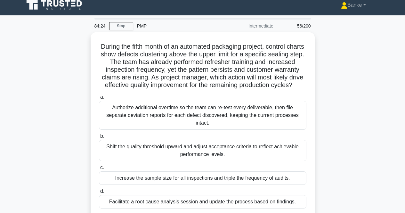
scroll to position [12, 0]
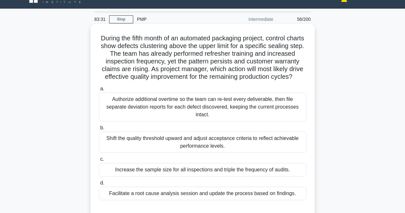
click at [196, 196] on div "Facilitate a root cause analysis session and update the process based on findin…" at bounding box center [202, 192] width 207 height 13
click at [99, 185] on input "d. Facilitate a root cause analysis session and update the process based on fin…" at bounding box center [99, 183] width 0 height 4
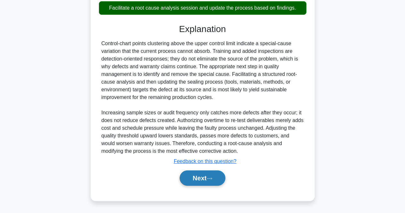
click at [205, 184] on button "Next" at bounding box center [202, 177] width 46 height 15
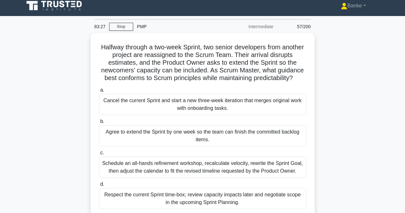
scroll to position [4, 0]
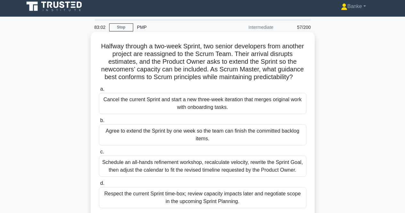
click at [224, 167] on div "Schedule an all-hands refinement workshop, recalculate velocity, rewrite the Sp…" at bounding box center [202, 165] width 207 height 21
click at [99, 154] on input "c. Schedule an all-hands refinement workshop, recalculate velocity, rewrite the…" at bounding box center [99, 152] width 0 height 4
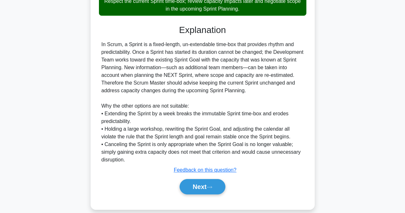
scroll to position [197, 0]
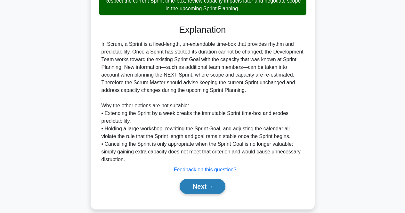
click at [203, 194] on button "Next" at bounding box center [202, 185] width 46 height 15
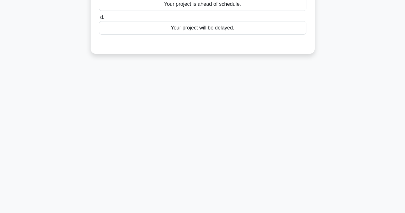
scroll to position [0, 0]
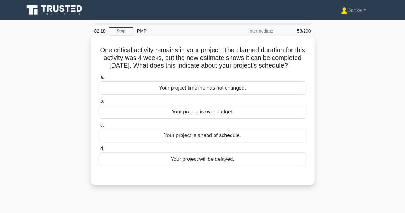
click at [237, 142] on div "Your project is ahead of schedule." at bounding box center [202, 135] width 207 height 13
click at [99, 127] on input "c. Your project is ahead of schedule." at bounding box center [99, 125] width 0 height 4
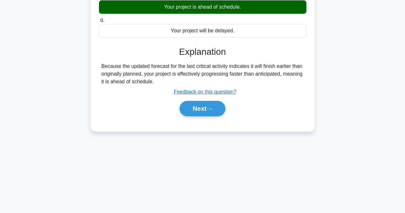
scroll to position [133, 0]
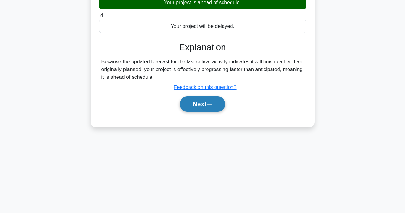
click at [221, 112] on button "Next" at bounding box center [202, 103] width 46 height 15
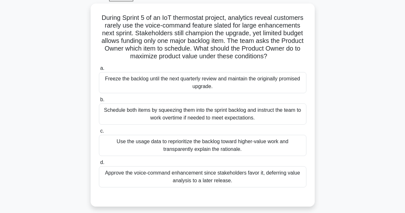
scroll to position [35, 0]
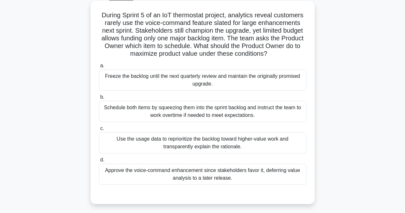
click at [181, 143] on div "Use the usage data to reprioritize the backlog toward higher-value work and tra…" at bounding box center [202, 142] width 207 height 21
click at [99, 130] on input "c. Use the usage data to reprioritize the backlog toward higher-value work and …" at bounding box center [99, 128] width 0 height 4
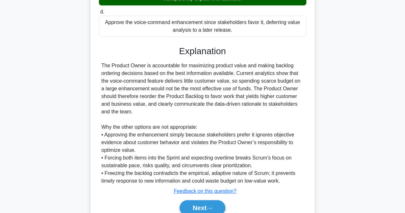
scroll to position [213, 0]
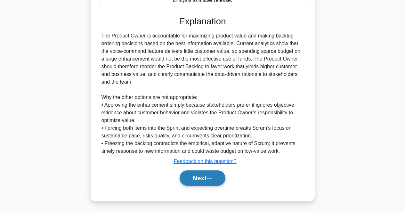
click at [194, 177] on button "Next" at bounding box center [202, 177] width 46 height 15
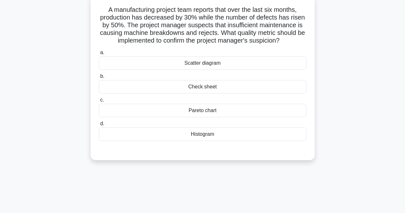
scroll to position [0, 0]
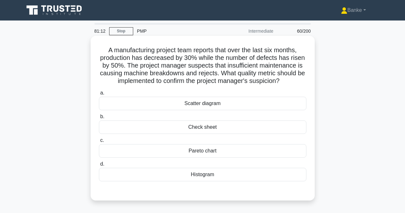
click at [204, 147] on div "Pareto chart" at bounding box center [202, 150] width 207 height 13
click at [99, 142] on input "c. Pareto chart" at bounding box center [99, 140] width 0 height 4
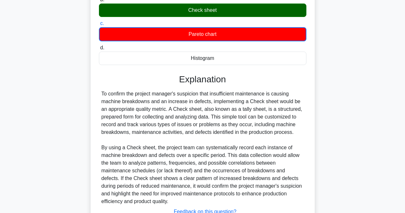
scroll to position [167, 0]
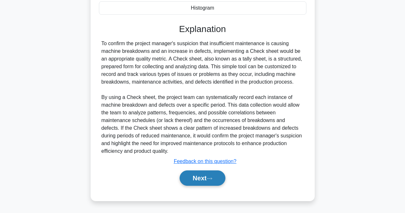
click at [197, 181] on button "Next" at bounding box center [202, 177] width 46 height 15
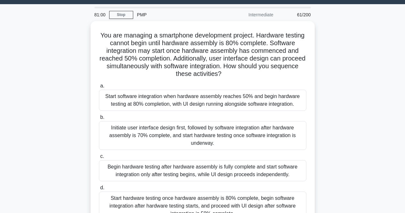
scroll to position [16, 0]
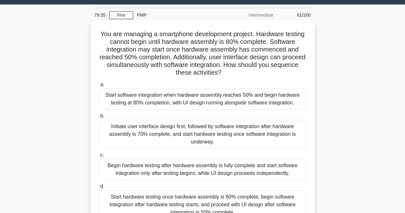
click at [259, 99] on div "Start software integration when hardware assembly reaches 50% and begin hardwar…" at bounding box center [202, 98] width 207 height 21
click at [99, 87] on input "a. Start software integration when hardware assembly reaches 50% and begin hard…" at bounding box center [99, 84] width 0 height 4
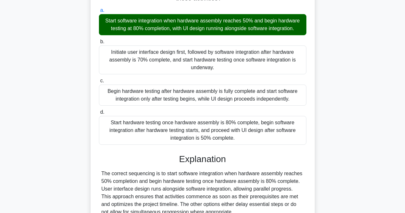
scroll to position [151, 0]
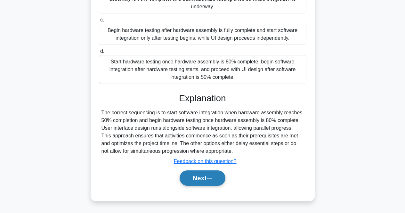
click at [217, 177] on button "Next" at bounding box center [202, 177] width 46 height 15
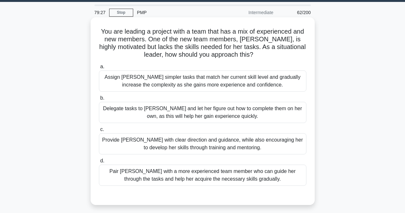
scroll to position [19, 0]
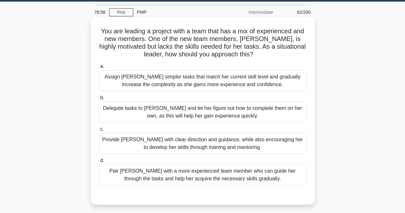
click at [239, 138] on div "Provide Sarah with clear direction and guidance, while also encouraging her to …" at bounding box center [202, 143] width 207 height 21
click at [99, 131] on input "c. Provide Sarah with clear direction and guidance, while also encouraging her …" at bounding box center [99, 129] width 0 height 4
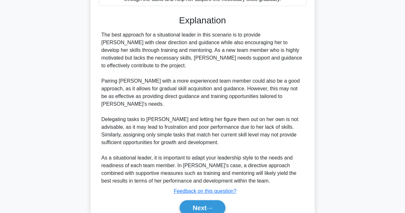
scroll to position [213, 0]
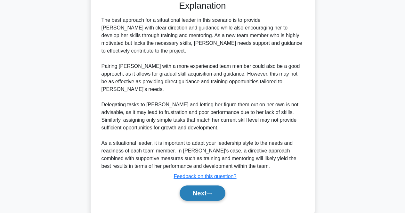
click at [204, 185] on button "Next" at bounding box center [202, 192] width 46 height 15
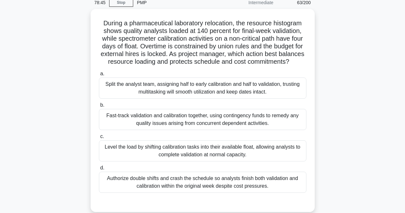
scroll to position [28, 0]
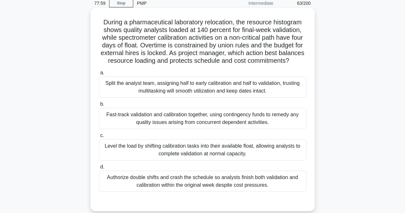
click at [235, 153] on div "Level the load by shifting calibration tasks into their available float, allowi…" at bounding box center [202, 149] width 207 height 21
click at [99, 137] on input "c. Level the load by shifting calibration tasks into their available float, all…" at bounding box center [99, 135] width 0 height 4
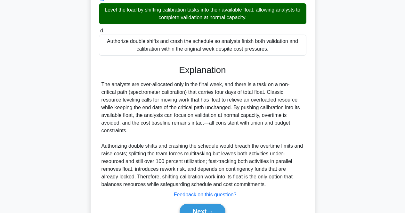
scroll to position [205, 0]
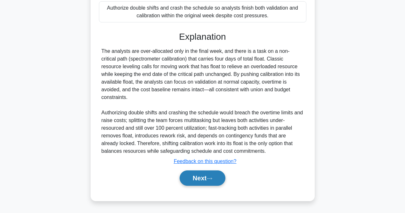
click at [203, 180] on button "Next" at bounding box center [202, 177] width 46 height 15
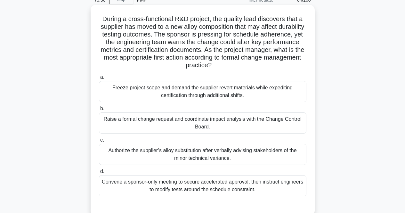
scroll to position [32, 0]
click at [232, 119] on div "Raise a formal change request and coordinate impact analysis with the Change Co…" at bounding box center [202, 122] width 207 height 21
click at [99, 110] on input "b. Raise a formal change request and coordinate impact analysis with the Change…" at bounding box center [99, 108] width 0 height 4
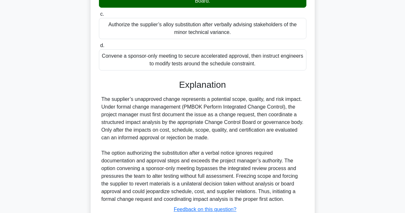
scroll to position [205, 0]
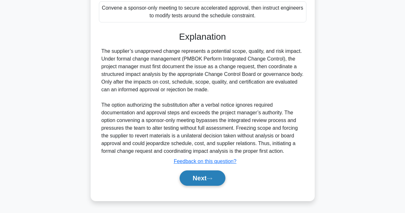
click at [199, 180] on button "Next" at bounding box center [202, 177] width 46 height 15
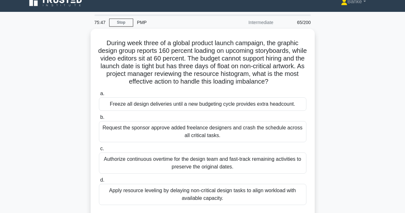
scroll to position [8, 0]
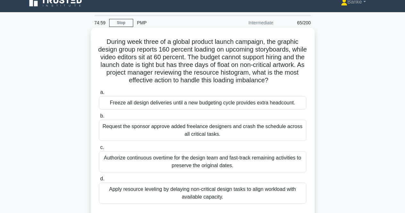
click at [194, 189] on div "Apply resource leveling by delaying non-critical design tasks to align workload…" at bounding box center [202, 192] width 207 height 21
click at [99, 181] on input "d. Apply resource leveling by delaying non-critical design tasks to align workl…" at bounding box center [99, 179] width 0 height 4
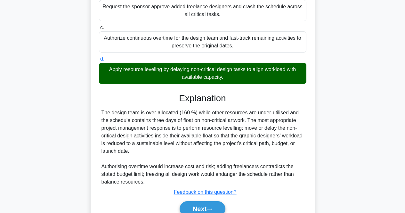
scroll to position [159, 0]
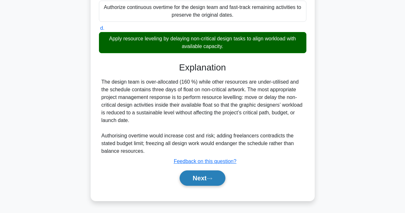
click at [208, 180] on button "Next" at bounding box center [202, 177] width 46 height 15
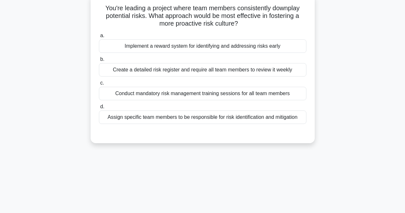
scroll to position [22, 0]
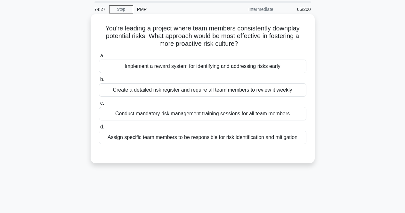
click at [231, 118] on div "Conduct mandatory risk management training sessions for all team members" at bounding box center [202, 113] width 207 height 13
click at [99, 105] on input "c. Conduct mandatory risk management training sessions for all team members" at bounding box center [99, 103] width 0 height 4
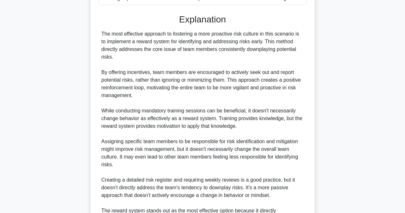
scroll to position [236, 0]
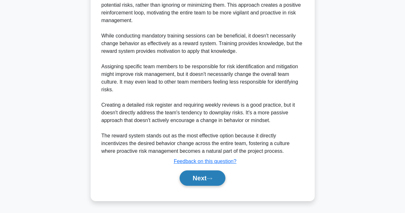
click at [196, 178] on button "Next" at bounding box center [202, 177] width 46 height 15
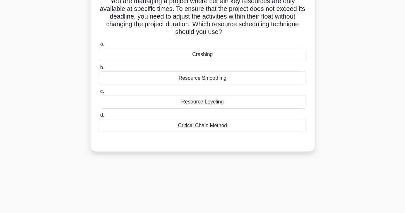
scroll to position [26, 0]
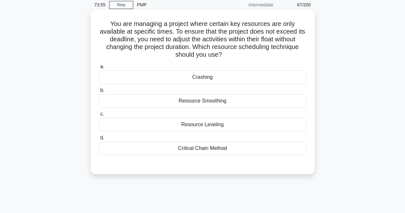
click at [220, 102] on div "Resource Smoothing" at bounding box center [202, 100] width 207 height 13
click at [99, 92] on input "b. Resource Smoothing" at bounding box center [99, 90] width 0 height 4
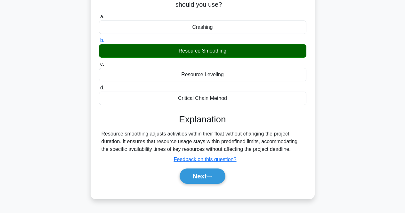
scroll to position [77, 0]
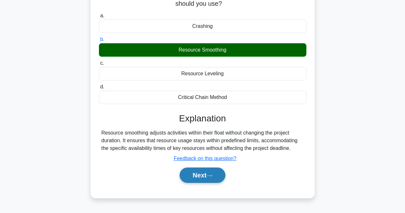
click at [206, 177] on button "Next" at bounding box center [202, 174] width 46 height 15
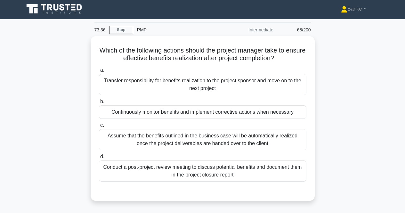
scroll to position [1, 0]
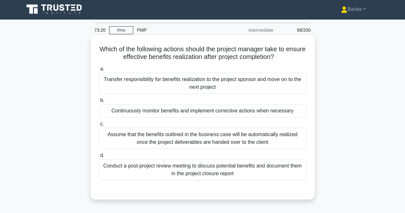
click at [232, 113] on div "Continuously monitor benefits and implement corrective actions when necessary" at bounding box center [202, 110] width 207 height 13
click at [99, 102] on input "b. Continuously monitor benefits and implement corrective actions when necessary" at bounding box center [99, 100] width 0 height 4
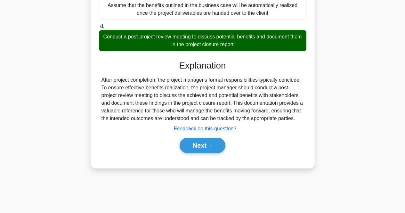
scroll to position [133, 0]
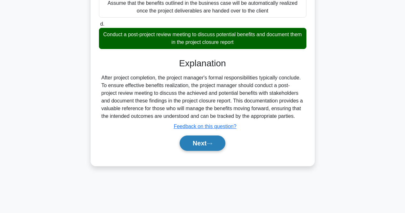
click at [197, 151] on button "Next" at bounding box center [202, 142] width 46 height 15
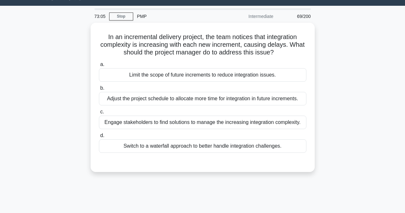
scroll to position [14, 0]
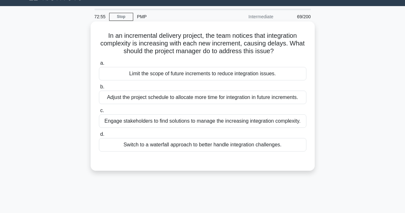
click at [209, 99] on div "Adjust the project schedule to allocate more time for integration in future inc…" at bounding box center [202, 96] width 207 height 13
click at [99, 89] on input "b. Adjust the project schedule to allocate more time for integration in future …" at bounding box center [99, 87] width 0 height 4
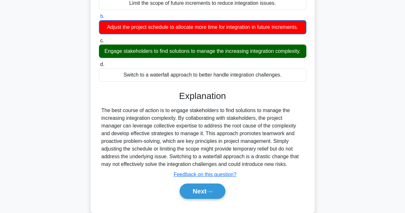
scroll to position [87, 0]
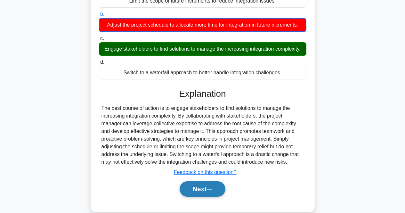
click at [197, 195] on button "Next" at bounding box center [202, 188] width 46 height 15
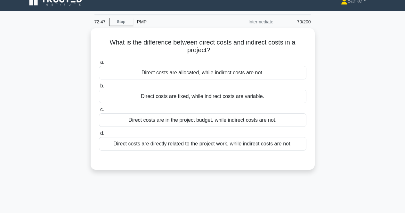
scroll to position [9, 0]
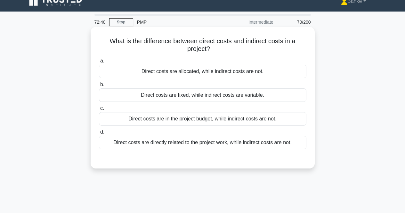
click at [225, 143] on div "Direct costs are directly related to the project work, while indirect costs are…" at bounding box center [202, 142] width 207 height 13
click at [99, 134] on input "d. Direct costs are directly related to the project work, while indirect costs …" at bounding box center [99, 132] width 0 height 4
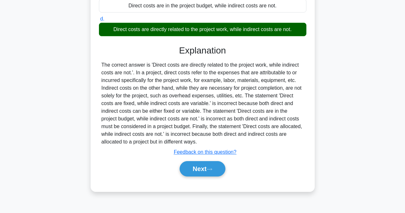
scroll to position [133, 0]
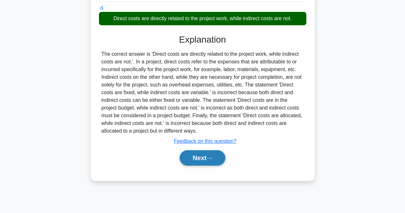
click at [204, 151] on button "Next" at bounding box center [202, 157] width 46 height 15
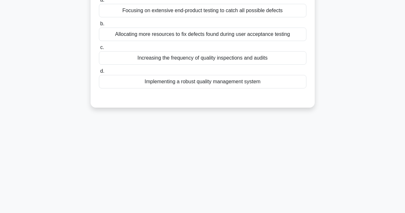
scroll to position [0, 0]
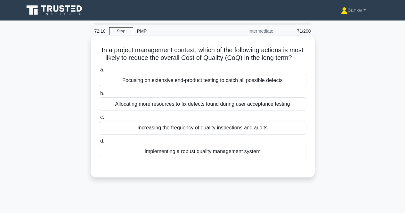
click at [214, 134] on div "Increasing the frequency of quality inspections and audits" at bounding box center [202, 127] width 207 height 13
click at [99, 119] on input "c. Increasing the frequency of quality inspections and audits" at bounding box center [99, 117] width 0 height 4
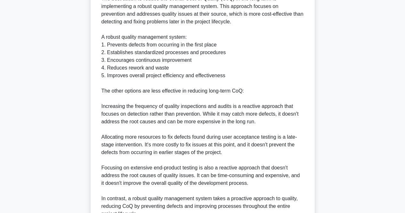
scroll to position [259, 0]
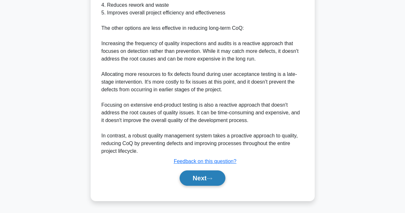
click at [209, 171] on button "Next" at bounding box center [202, 177] width 46 height 15
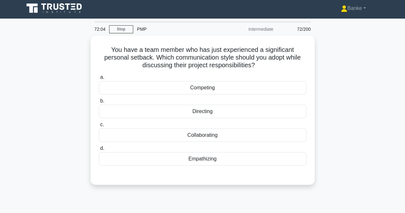
scroll to position [0, 0]
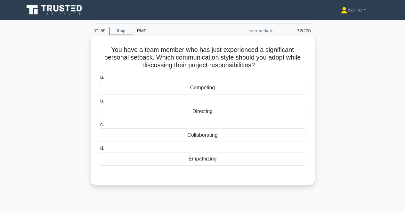
click at [215, 157] on div "Empathizing" at bounding box center [202, 158] width 207 height 13
click at [99, 150] on input "d. Empathizing" at bounding box center [99, 148] width 0 height 4
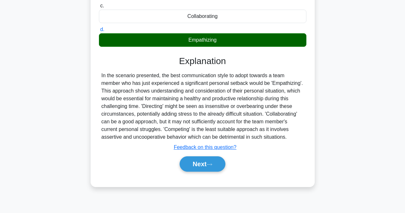
scroll to position [119, 0]
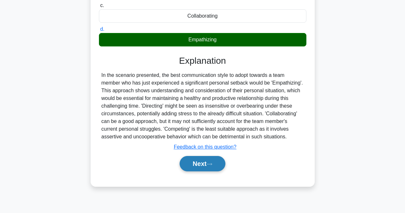
click at [208, 168] on button "Next" at bounding box center [202, 163] width 46 height 15
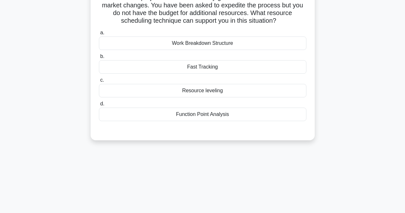
scroll to position [0, 0]
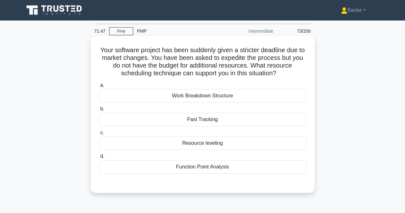
click at [217, 114] on div "Fast Tracking" at bounding box center [202, 119] width 207 height 13
click at [99, 111] on input "b. Fast Tracking" at bounding box center [99, 109] width 0 height 4
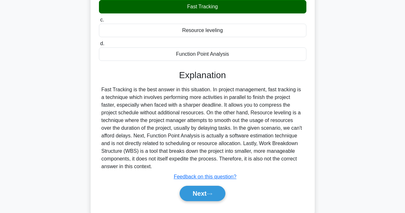
scroll to position [133, 0]
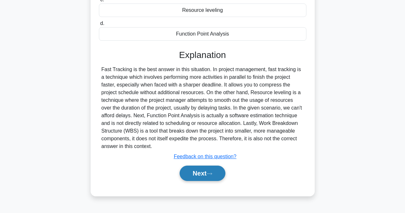
click at [211, 175] on icon at bounding box center [209, 174] width 6 height 4
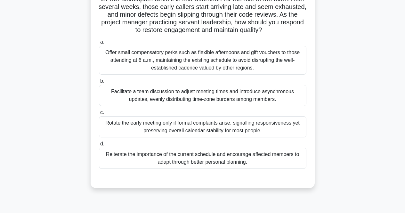
scroll to position [64, 0]
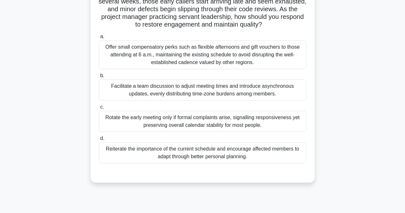
click at [240, 84] on div "Facilitate a team discussion to adjust meeting times and introduce asynchronous…" at bounding box center [202, 89] width 207 height 21
click at [99, 78] on input "b. Facilitate a team discussion to adjust meeting times and introduce asynchron…" at bounding box center [99, 76] width 0 height 4
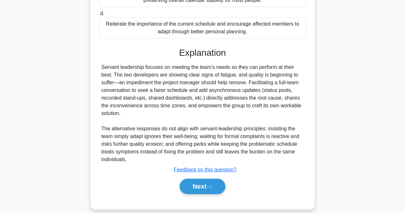
scroll to position [192, 0]
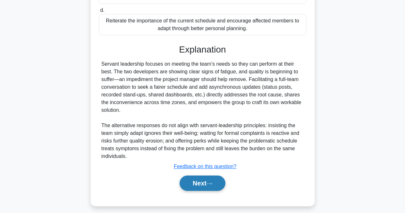
click at [195, 178] on button "Next" at bounding box center [202, 182] width 46 height 15
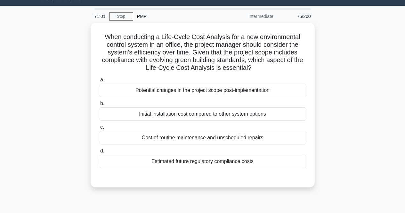
scroll to position [5, 0]
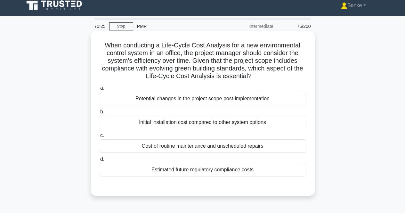
click at [207, 168] on div "Estimated future regulatory compliance costs" at bounding box center [202, 169] width 207 height 13
click at [99, 161] on input "d. Estimated future regulatory compliance costs" at bounding box center [99, 159] width 0 height 4
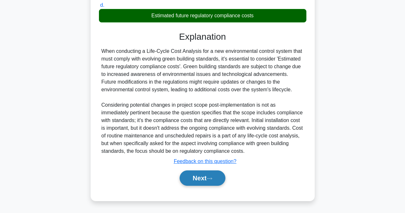
click at [201, 181] on button "Next" at bounding box center [202, 177] width 46 height 15
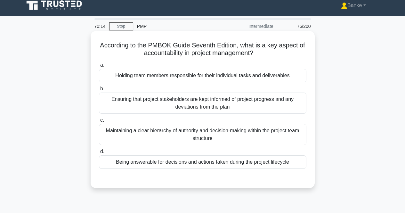
click at [205, 164] on div "Being answerable for decisions and actions taken during the project lifecycle" at bounding box center [202, 161] width 207 height 13
click at [99, 153] on input "d. Being answerable for decisions and actions taken during the project lifecycle" at bounding box center [99, 151] width 0 height 4
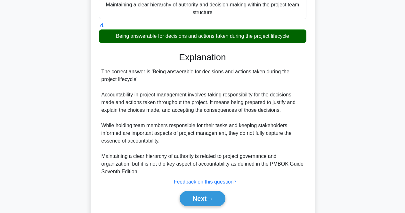
scroll to position [151, 0]
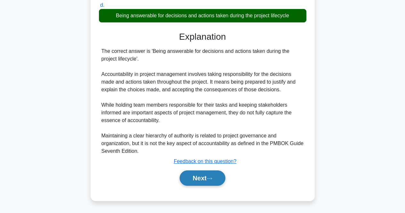
click at [204, 175] on button "Next" at bounding box center [202, 177] width 46 height 15
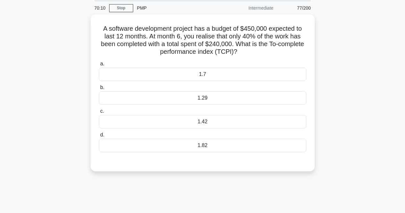
scroll to position [0, 0]
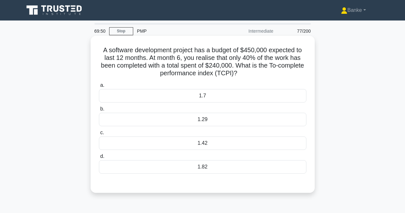
click at [217, 163] on div "1.82" at bounding box center [202, 166] width 207 height 13
click at [99, 158] on input "d. 1.82" at bounding box center [99, 156] width 0 height 4
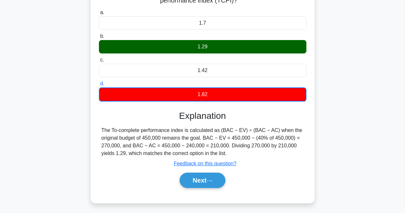
scroll to position [128, 0]
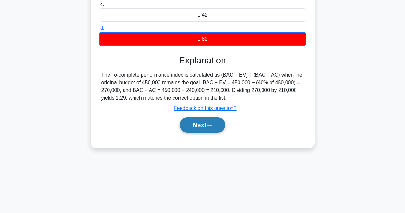
click at [208, 124] on button "Next" at bounding box center [202, 124] width 46 height 15
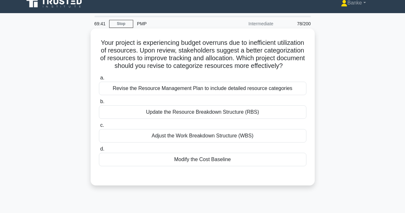
scroll to position [0, 0]
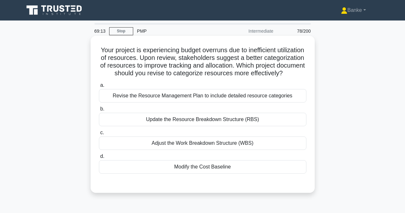
click at [194, 126] on div "Update the Resource Breakdown Structure (RBS)" at bounding box center [202, 119] width 207 height 13
click at [99, 111] on input "b. Update the Resource Breakdown Structure (RBS)" at bounding box center [99, 109] width 0 height 4
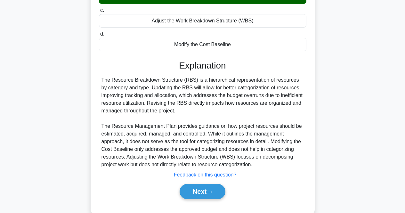
scroll to position [144, 0]
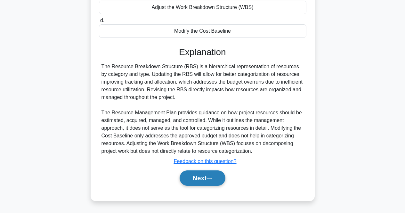
click at [201, 176] on button "Next" at bounding box center [202, 177] width 46 height 15
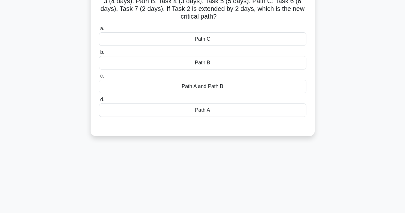
scroll to position [5, 0]
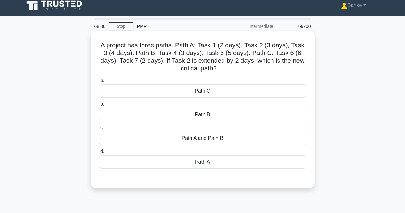
click at [225, 119] on div "Path B" at bounding box center [202, 114] width 207 height 13
click at [99, 106] on input "b. Path B" at bounding box center [99, 104] width 0 height 4
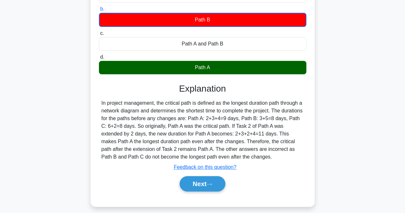
scroll to position [133, 0]
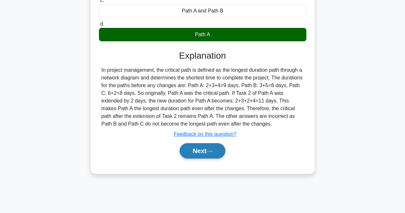
click at [208, 156] on button "Next" at bounding box center [202, 150] width 46 height 15
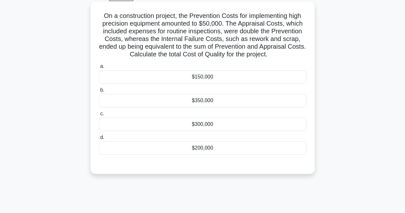
scroll to position [64, 0]
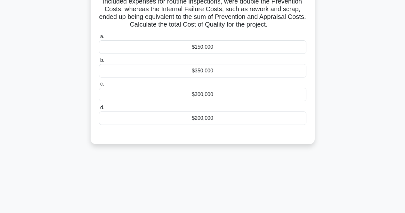
click at [225, 89] on div "$300,000" at bounding box center [202, 94] width 207 height 13
click at [99, 86] on input "c. $300,000" at bounding box center [99, 84] width 0 height 4
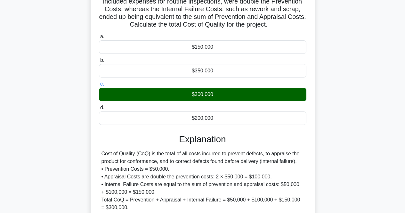
scroll to position [133, 0]
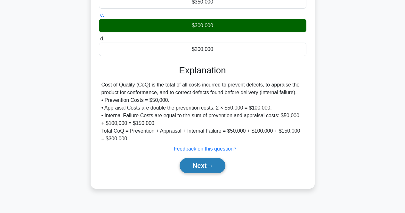
click at [216, 162] on button "Next" at bounding box center [202, 165] width 46 height 15
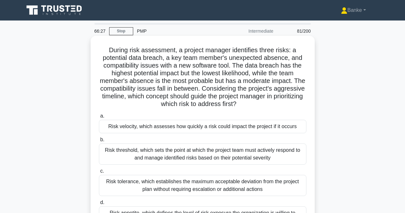
scroll to position [32, 0]
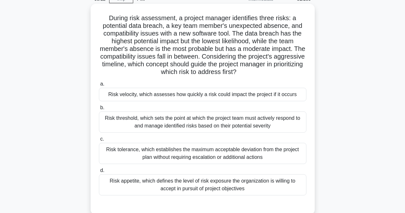
click at [259, 91] on div "Risk velocity, which assesses how quickly a risk could impact the project if it…" at bounding box center [202, 94] width 207 height 13
click at [99, 86] on input "a. Risk velocity, which assesses how quickly a risk could impact the project if…" at bounding box center [99, 84] width 0 height 4
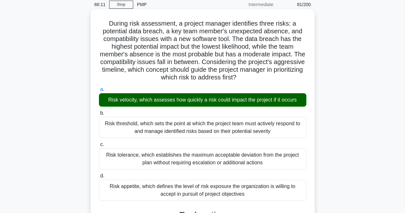
scroll to position [0, 0]
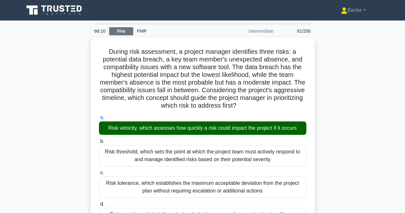
click at [124, 30] on link "Stop" at bounding box center [121, 31] width 24 height 8
click at [125, 29] on link "Stop" at bounding box center [121, 31] width 24 height 8
click at [121, 34] on link "Stop" at bounding box center [121, 31] width 24 height 8
click at [122, 32] on link "Stop" at bounding box center [121, 31] width 24 height 8
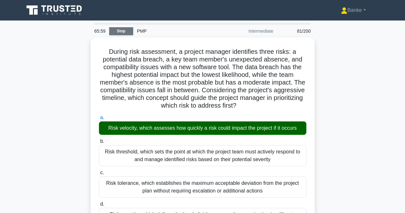
click at [122, 32] on link "Stop" at bounding box center [121, 31] width 24 height 8
click at [125, 29] on link "Stop" at bounding box center [121, 31] width 24 height 8
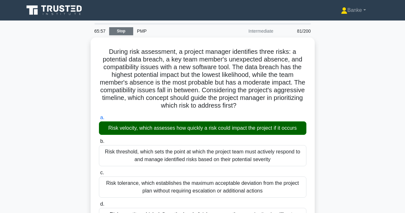
click at [125, 29] on link "Stop" at bounding box center [121, 31] width 24 height 8
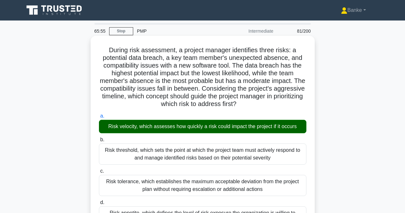
scroll to position [62, 0]
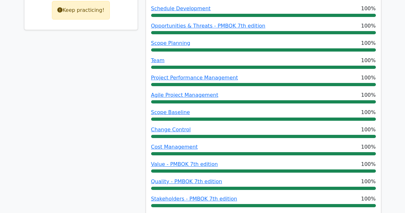
scroll to position [64, 0]
